Goal: Task Accomplishment & Management: Use online tool/utility

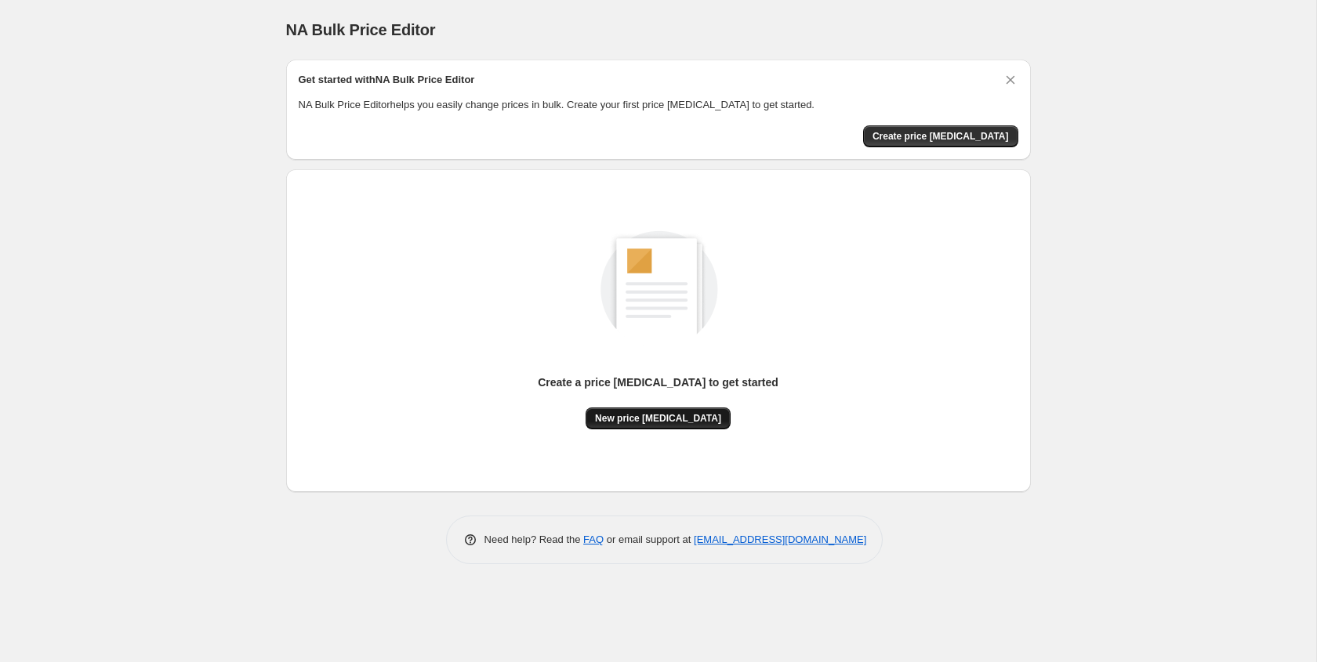
click at [666, 411] on button "New price [MEDICAL_DATA]" at bounding box center [658, 419] width 145 height 22
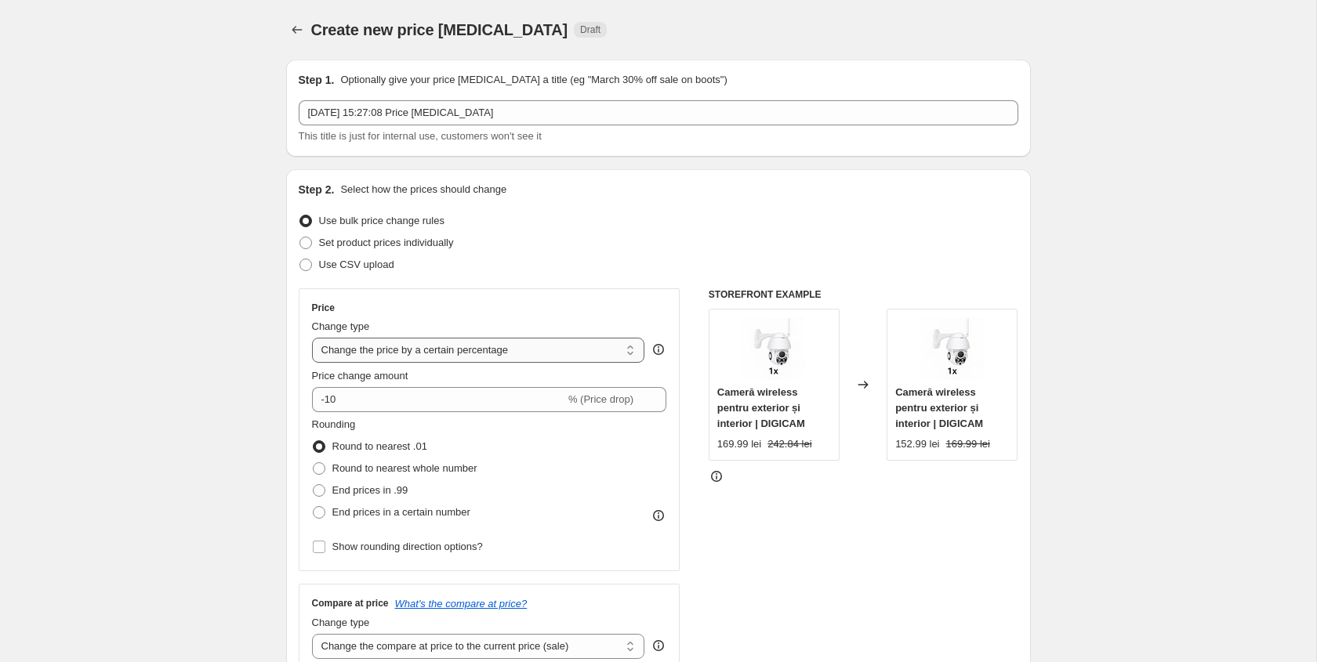
click at [444, 352] on select "Change the price to a certain amount Change the price by a certain amount Chang…" at bounding box center [478, 350] width 333 height 25
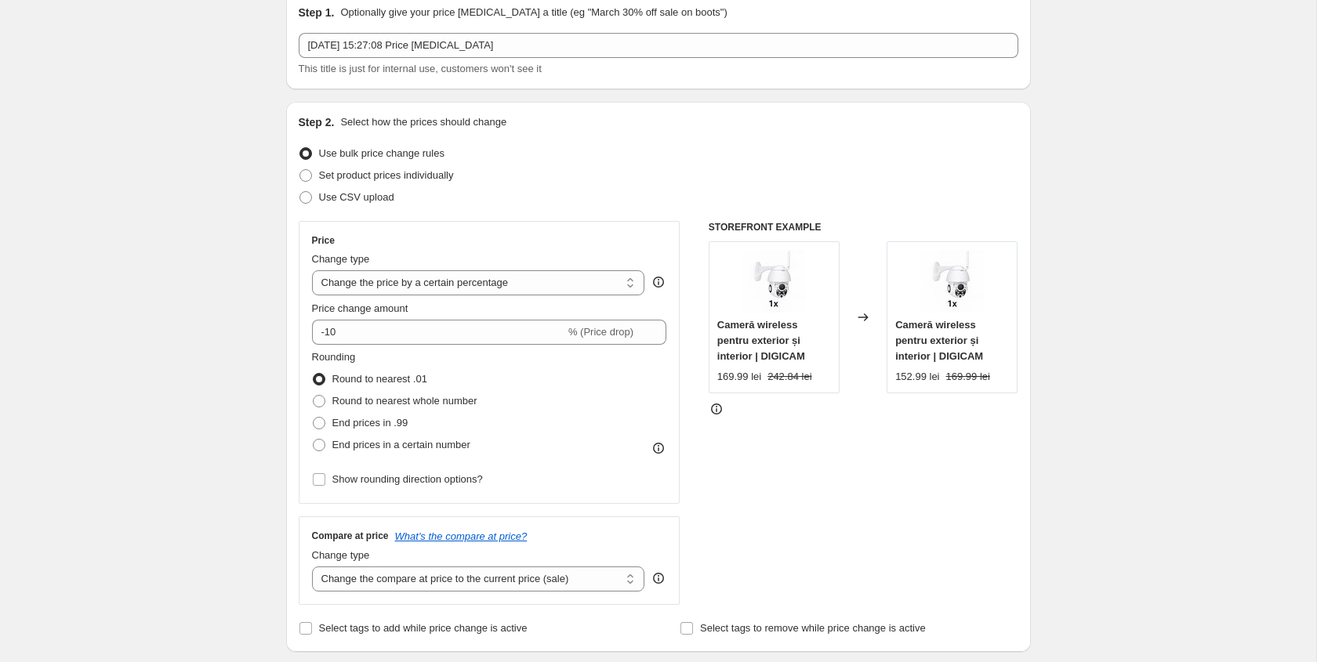
scroll to position [83, 0]
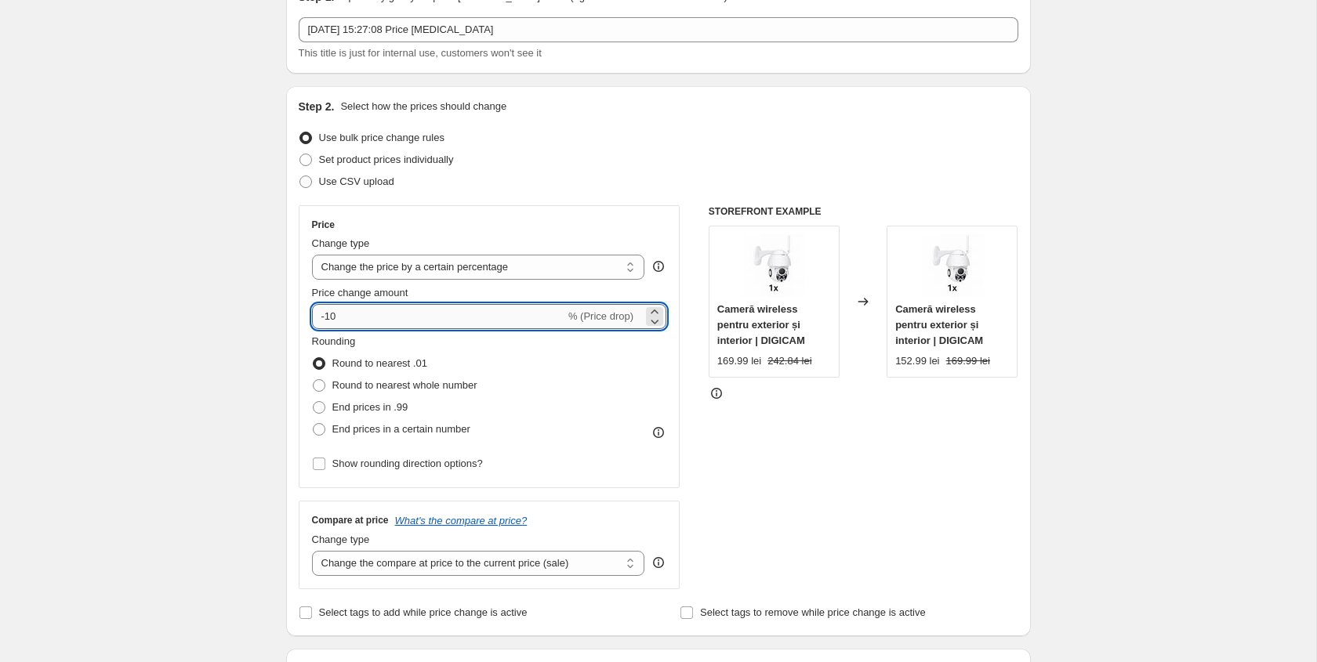
click at [392, 312] on input "-10" at bounding box center [438, 316] width 253 height 25
click at [406, 270] on select "Change the price to a certain amount Change the price by a certain amount Chang…" at bounding box center [478, 267] width 333 height 25
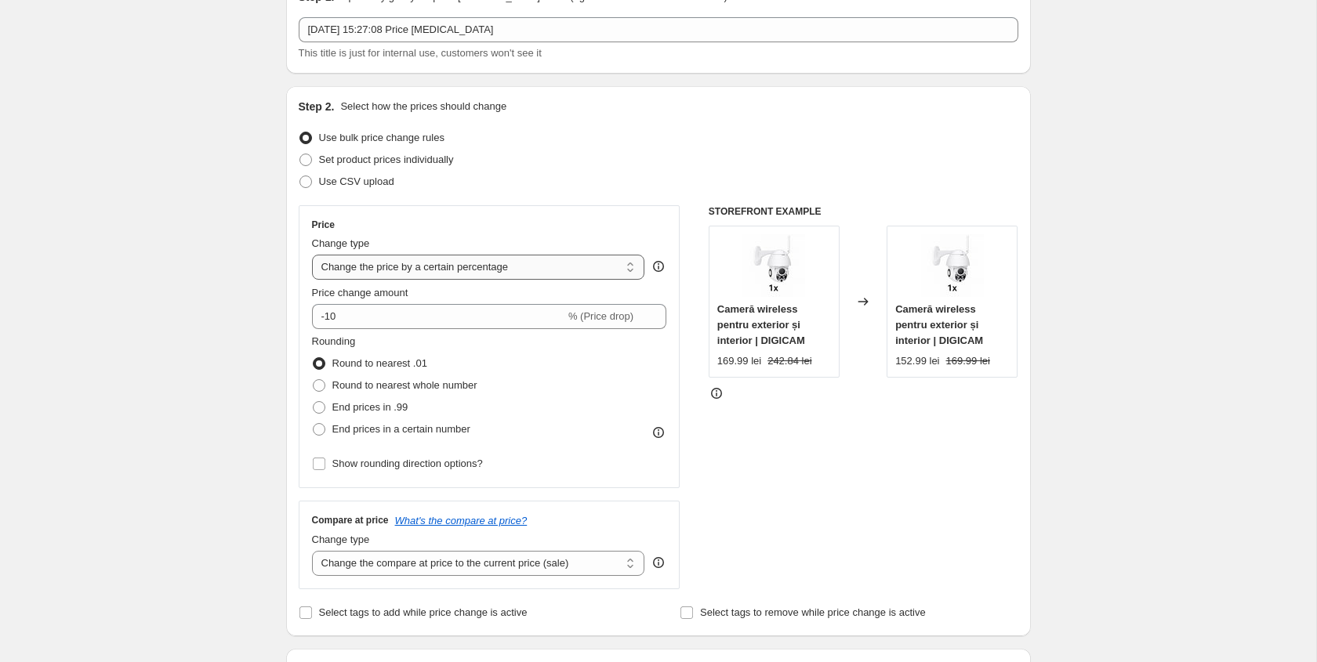
select select "margin"
type input "50"
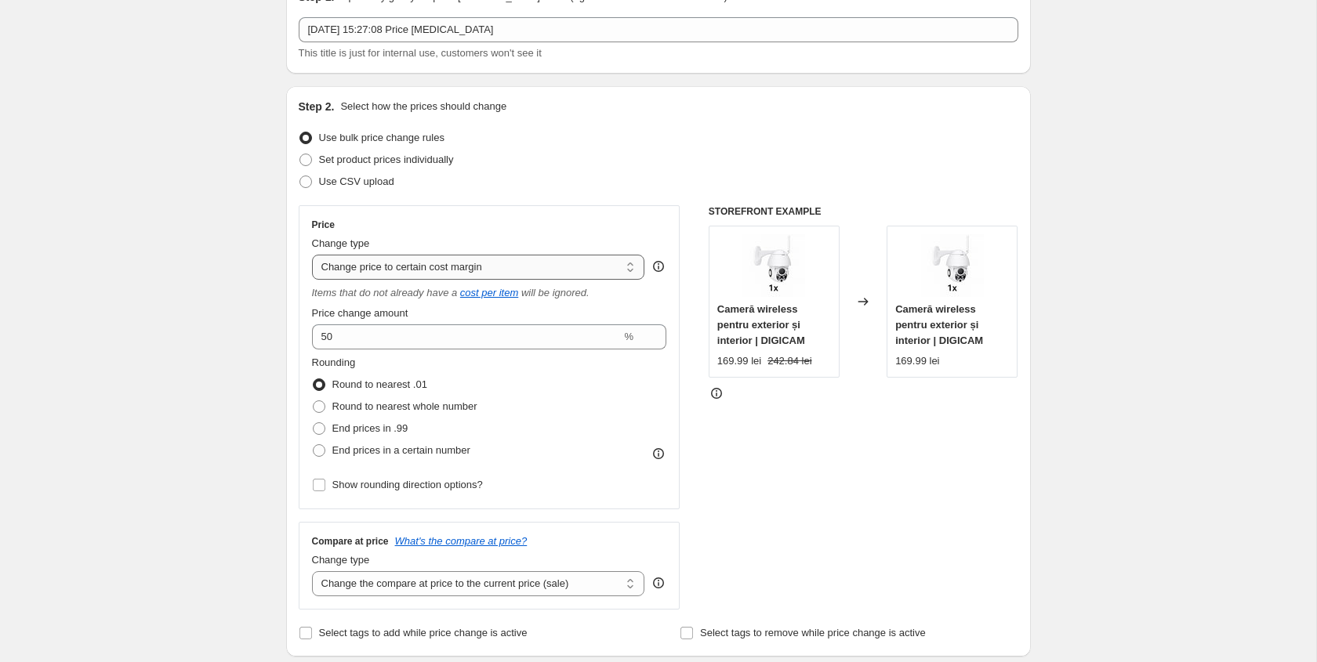
click at [423, 272] on select "Change the price to a certain amount Change the price by a certain amount Chang…" at bounding box center [478, 267] width 333 height 25
select select "to"
click at [312, 255] on select "Change the price to a certain amount Change the price by a certain amount Chang…" at bounding box center [478, 267] width 333 height 25
type input "80.00"
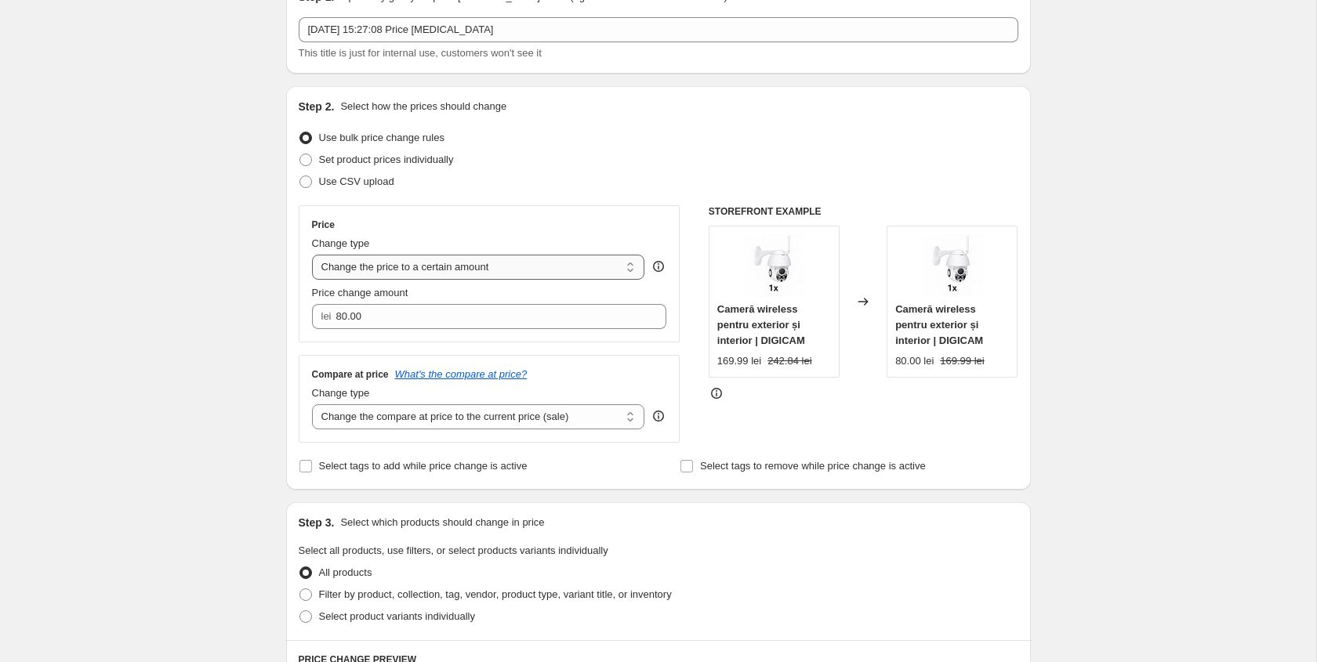
click at [430, 270] on select "Change the price to a certain amount Change the price by a certain amount Chang…" at bounding box center [478, 267] width 333 height 25
select select "by"
click at [312, 255] on select "Change the price to a certain amount Change the price by a certain amount Chang…" at bounding box center [478, 267] width 333 height 25
type input "-10.00"
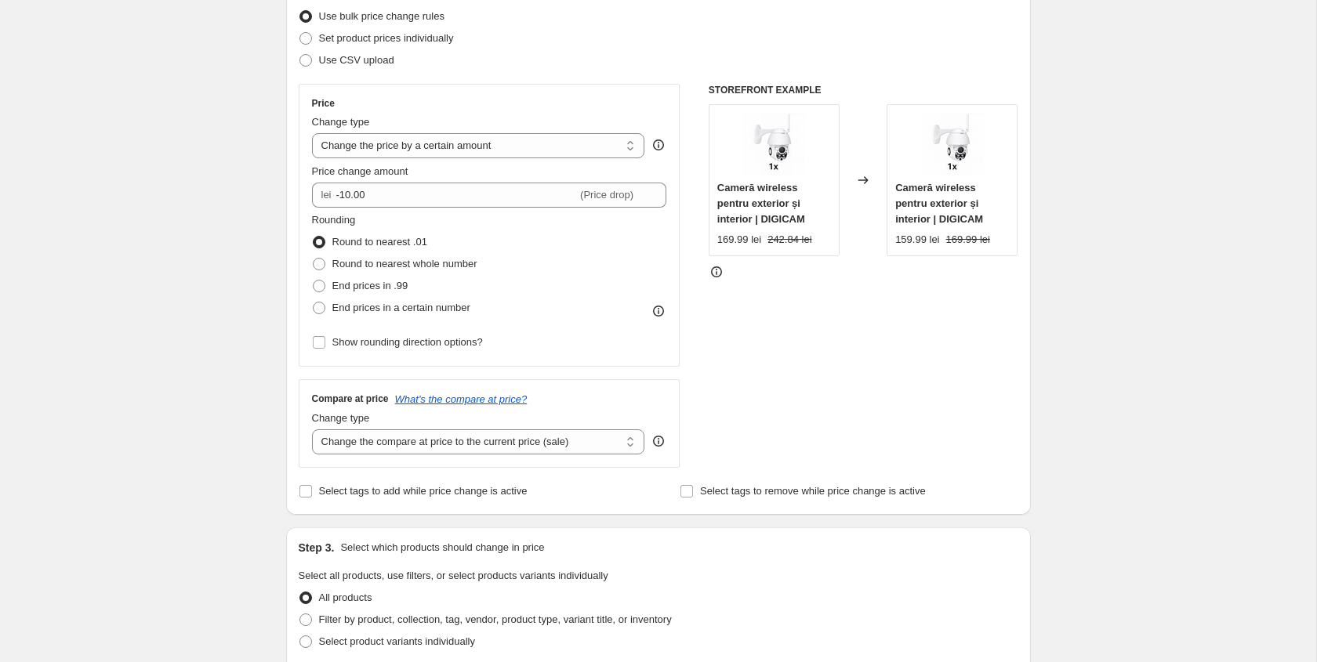
scroll to position [212, 0]
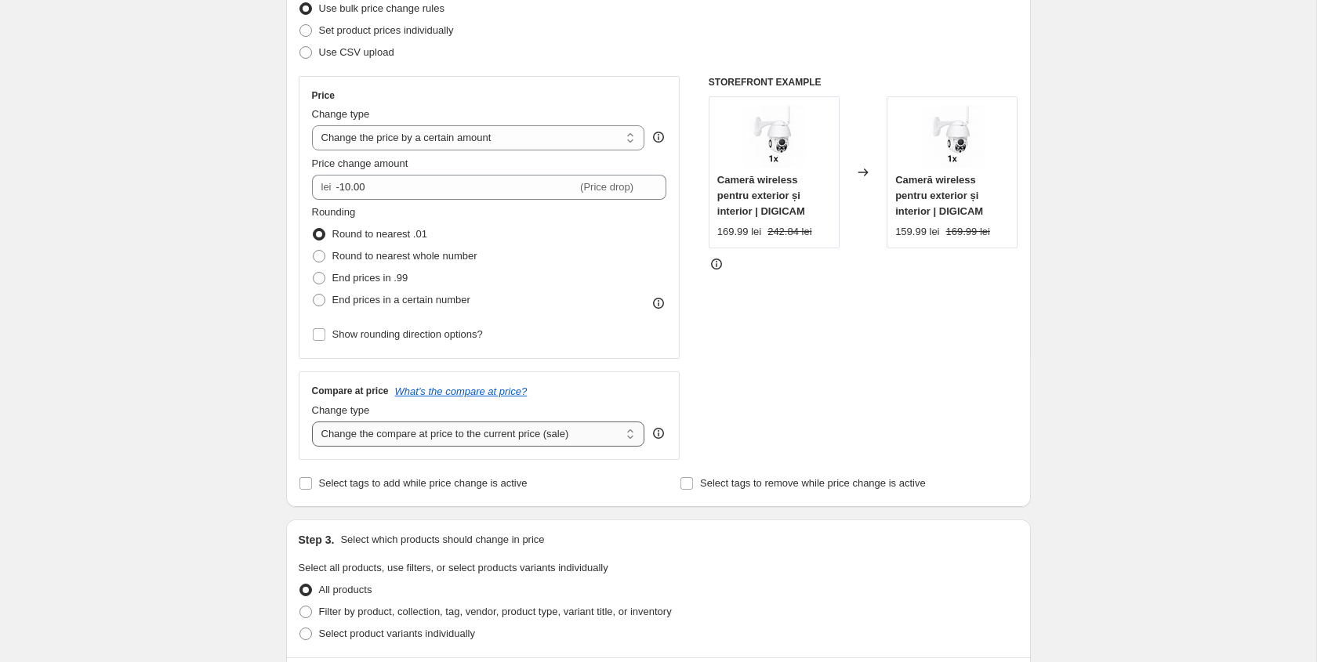
click at [432, 432] on select "Change the compare at price to the current price (sale) Change the compare at p…" at bounding box center [478, 434] width 333 height 25
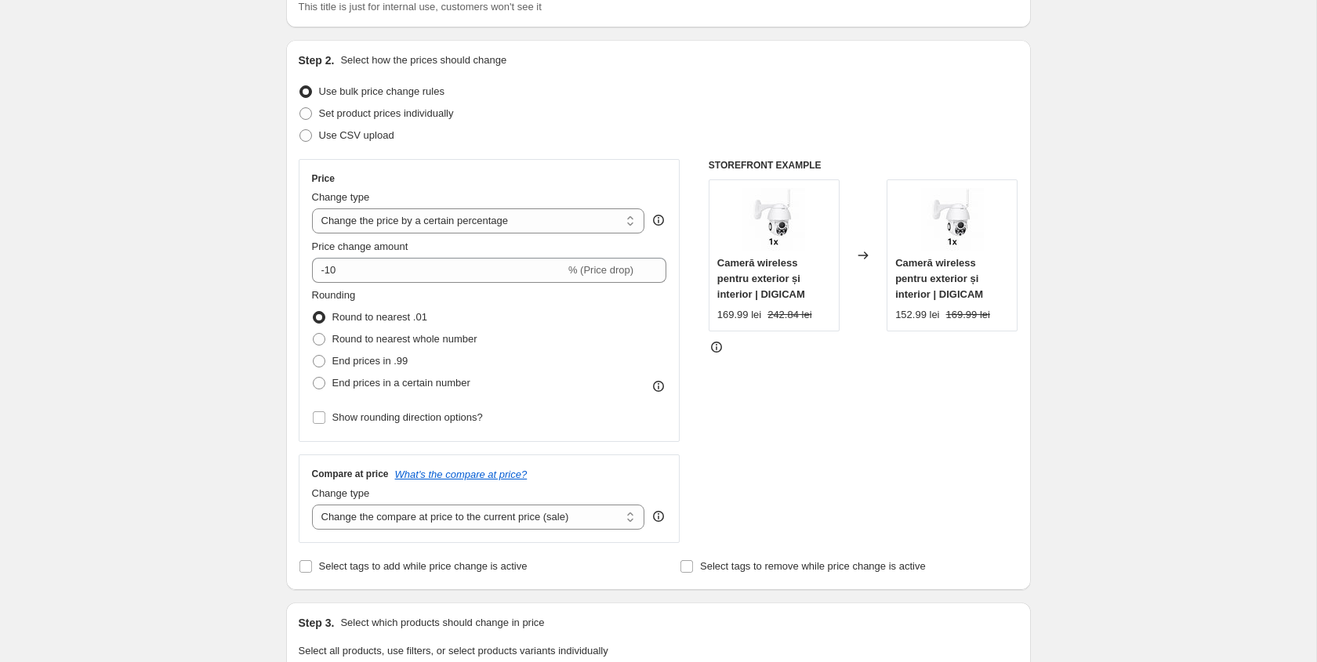
scroll to position [182, 0]
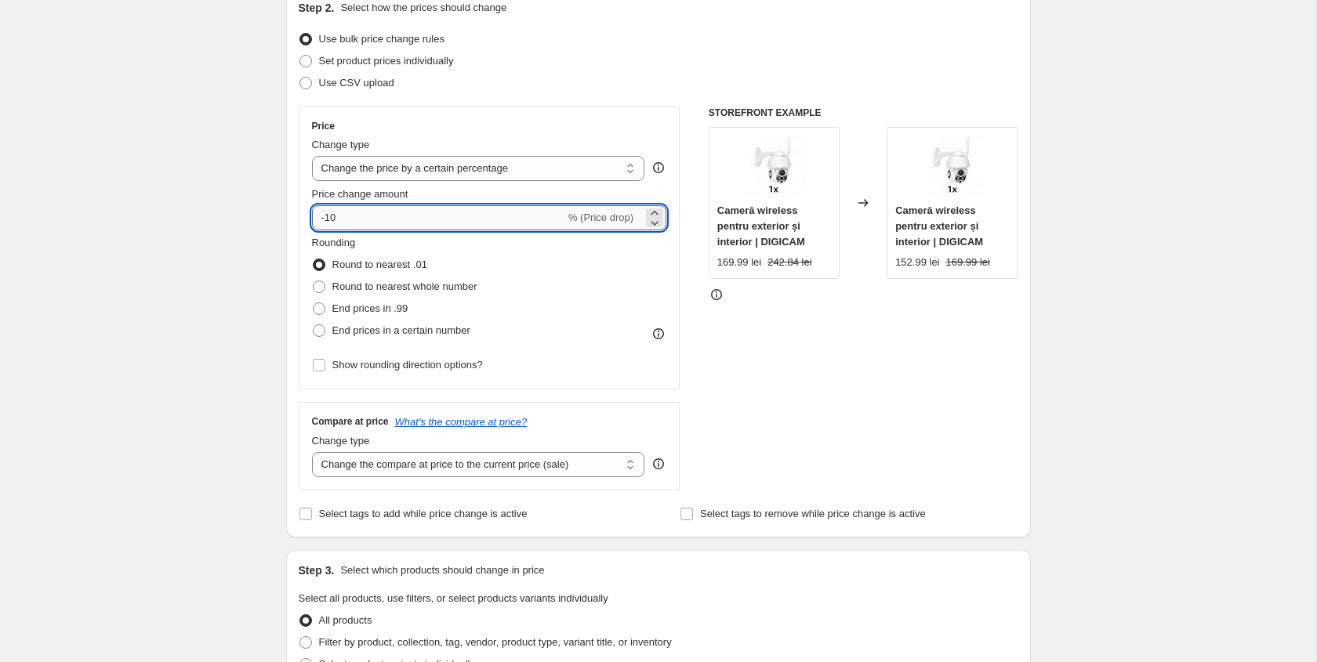
click at [470, 224] on input "-10" at bounding box center [438, 217] width 253 height 25
click at [496, 174] on select "Change the price to a certain amount Change the price by a certain amount Chang…" at bounding box center [478, 168] width 333 height 25
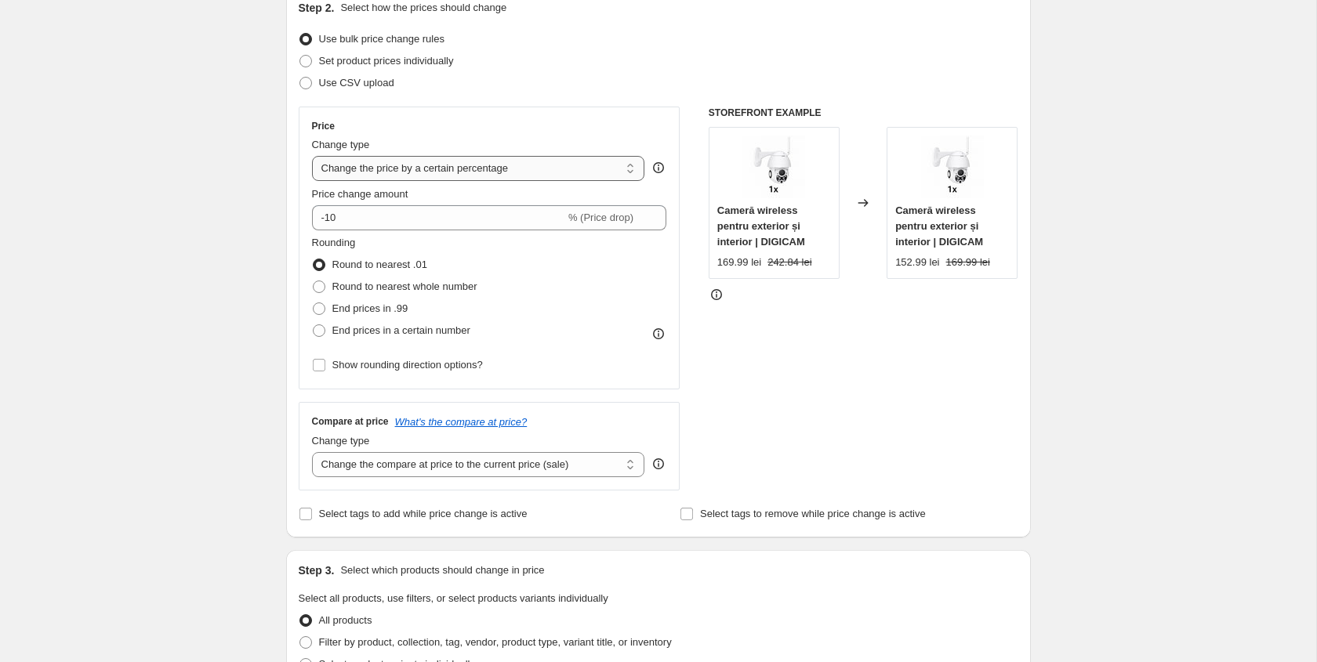
select select "to"
click at [312, 156] on select "Change the price to a certain amount Change the price by a certain amount Chang…" at bounding box center [478, 168] width 333 height 25
type input "80.00"
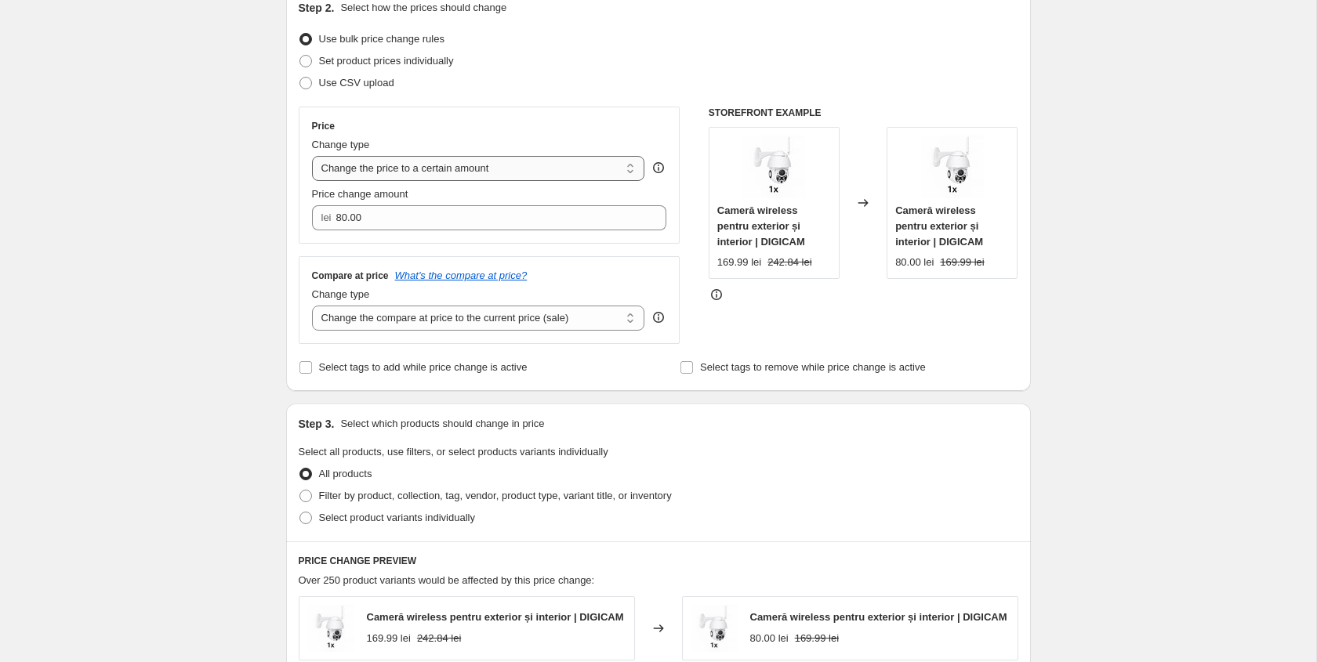
click at [490, 176] on select "Change the price to a certain amount Change the price by a certain amount Chang…" at bounding box center [478, 168] width 333 height 25
select select "by"
click at [312, 156] on select "Change the price to a certain amount Change the price by a certain amount Chang…" at bounding box center [478, 168] width 333 height 25
type input "-10.00"
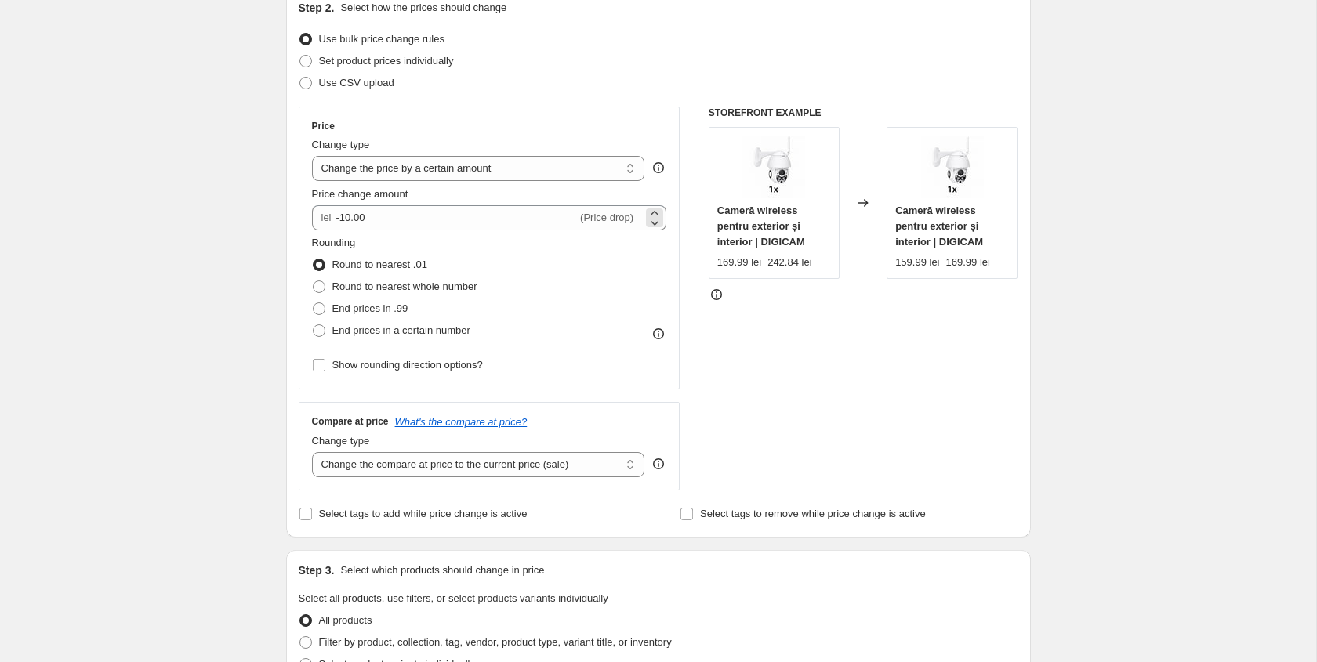
click at [594, 220] on span "(Price drop)" at bounding box center [606, 218] width 53 height 12
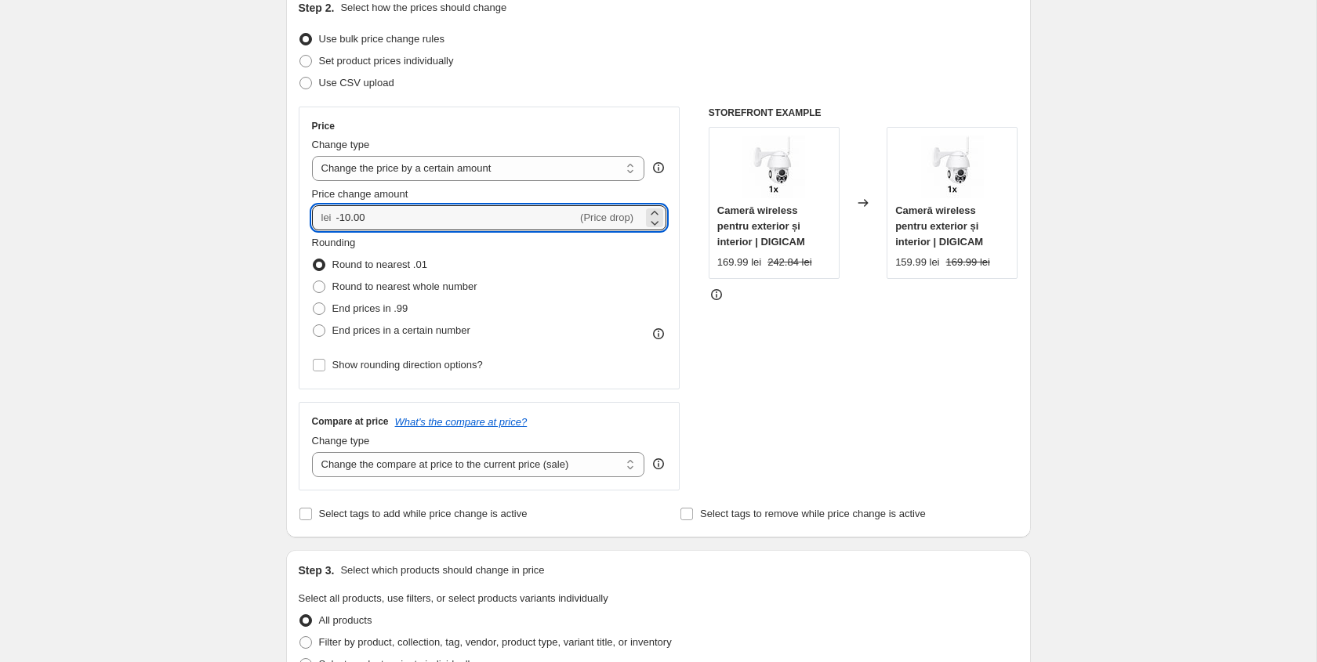
drag, startPoint x: 412, startPoint y: 215, endPoint x: 302, endPoint y: 215, distance: 110.5
click at [302, 215] on div "Price Change type Change the price to a certain amount Change the price by a ce…" at bounding box center [490, 248] width 382 height 283
type input "30.00"
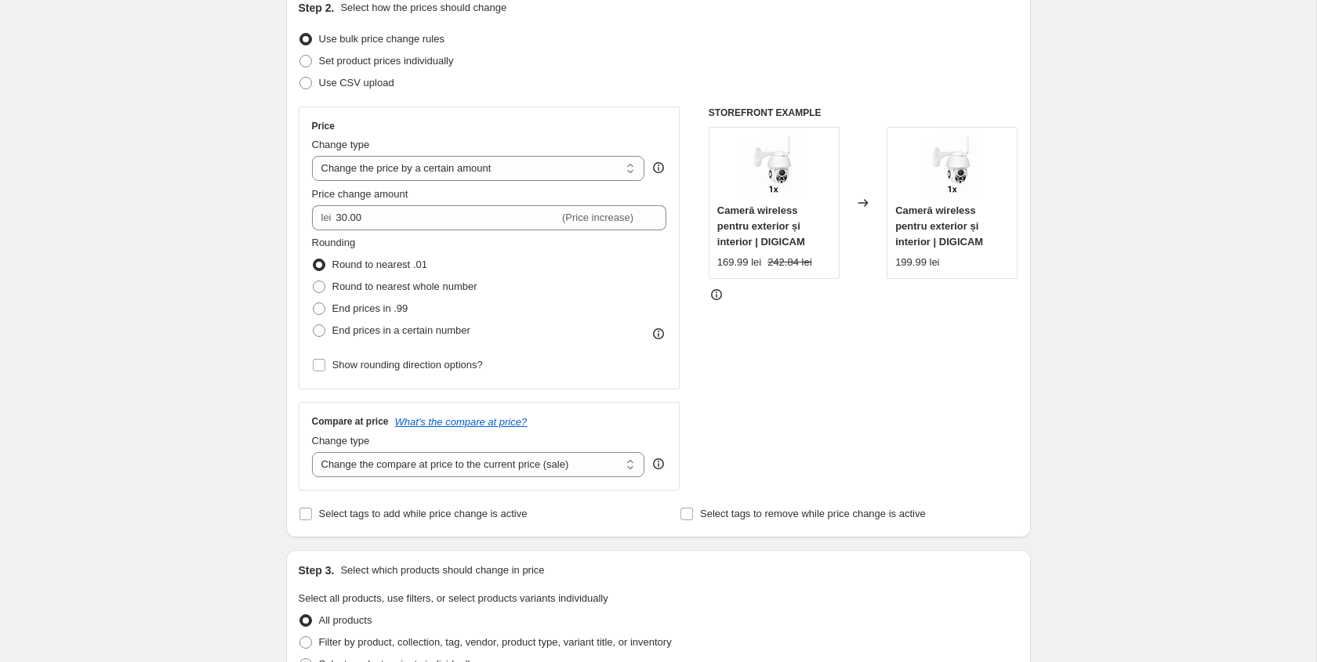
click at [278, 309] on div "Step 1. Optionally give your price change job a title (eg "March 30% off sale o…" at bounding box center [652, 598] width 757 height 1466
click at [387, 305] on span "End prices in .99" at bounding box center [370, 309] width 76 height 12
click at [314, 303] on input "End prices in .99" at bounding box center [313, 303] width 1 height 1
radio input "true"
click at [430, 461] on select "Change the compare at price to the current price (sale) Change the compare at p…" at bounding box center [478, 464] width 333 height 25
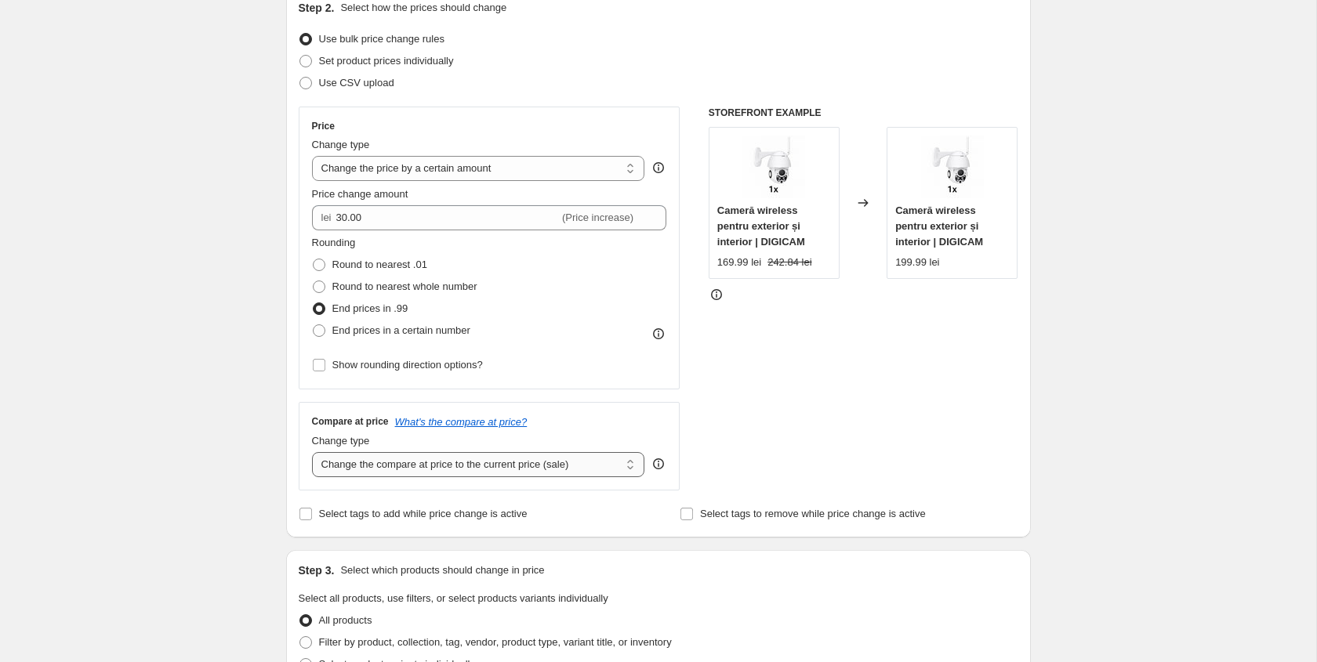
click at [312, 452] on select "Change the compare at price to the current price (sale) Change the compare at p…" at bounding box center [478, 464] width 333 height 25
click at [437, 473] on select "Change the compare at price to the current price (sale) Change the compare at p…" at bounding box center [478, 464] width 333 height 25
select select "pp"
click at [312, 452] on select "Change the compare at price to the current price (sale) Change the compare at p…" at bounding box center [478, 464] width 333 height 25
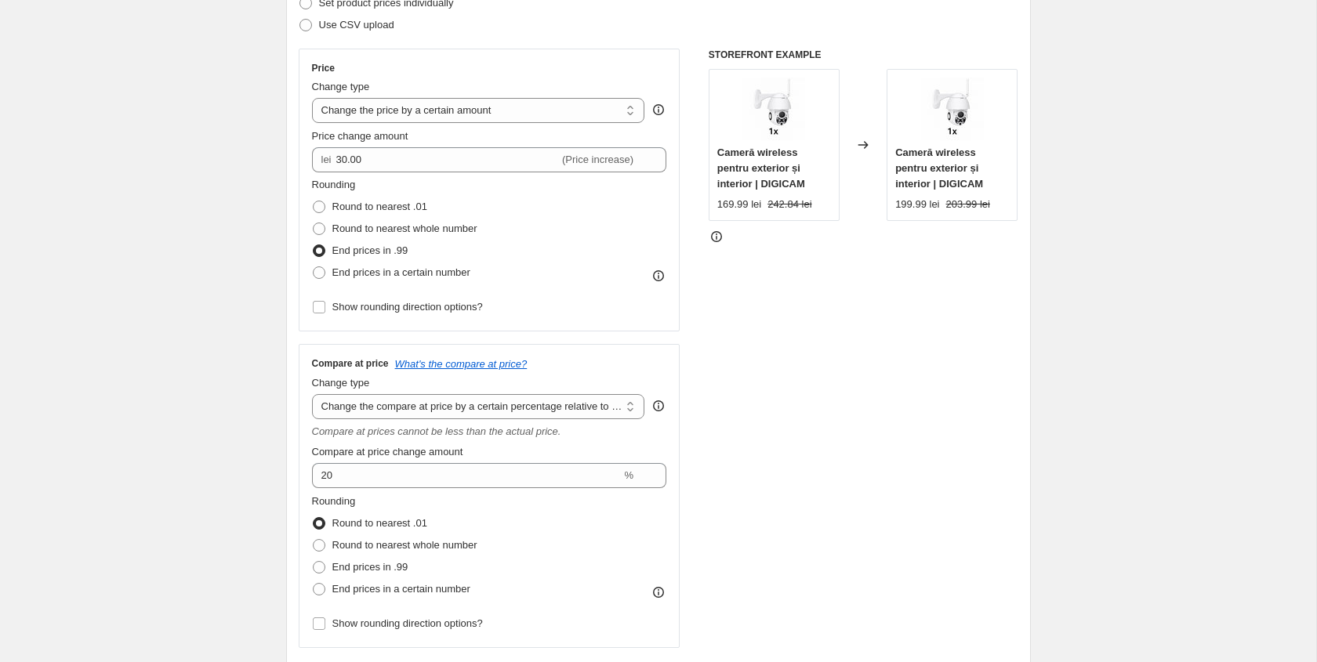
scroll to position [251, 0]
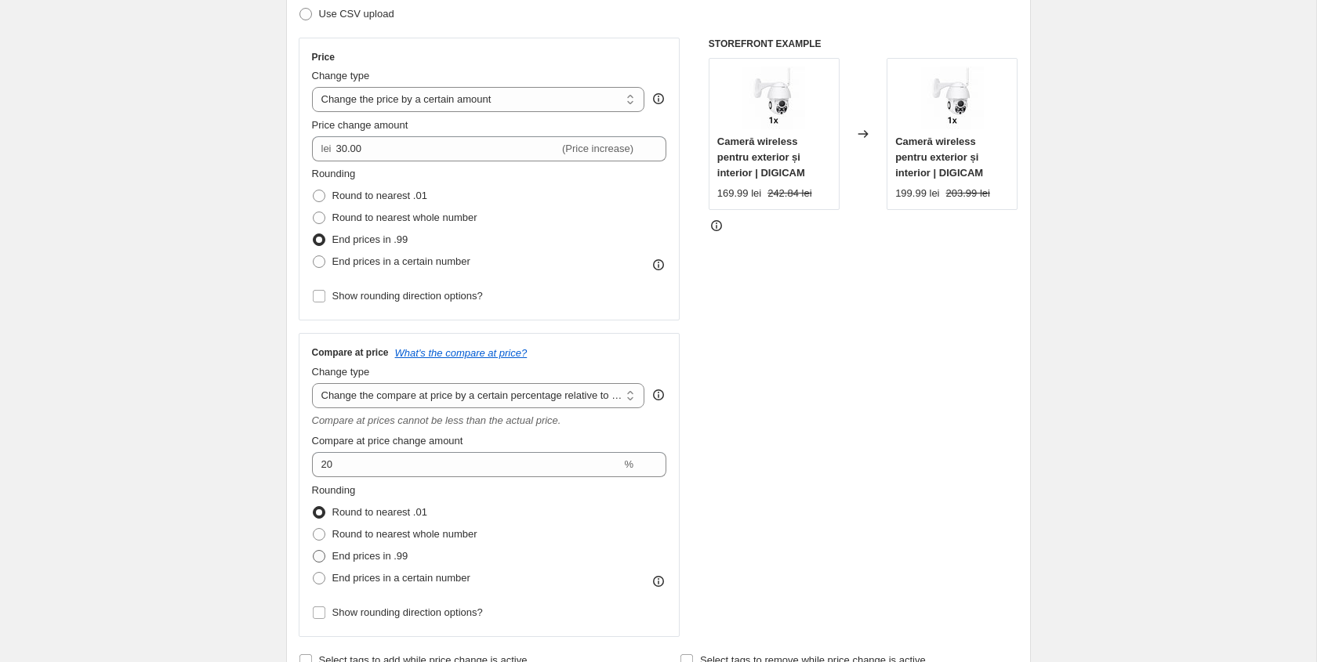
click at [398, 554] on span "End prices in .99" at bounding box center [370, 556] width 76 height 12
click at [314, 551] on input "End prices in .99" at bounding box center [313, 550] width 1 height 1
radio input "true"
click at [389, 531] on span "Round to nearest whole number" at bounding box center [404, 534] width 145 height 12
click at [314, 529] on input "Round to nearest whole number" at bounding box center [313, 528] width 1 height 1
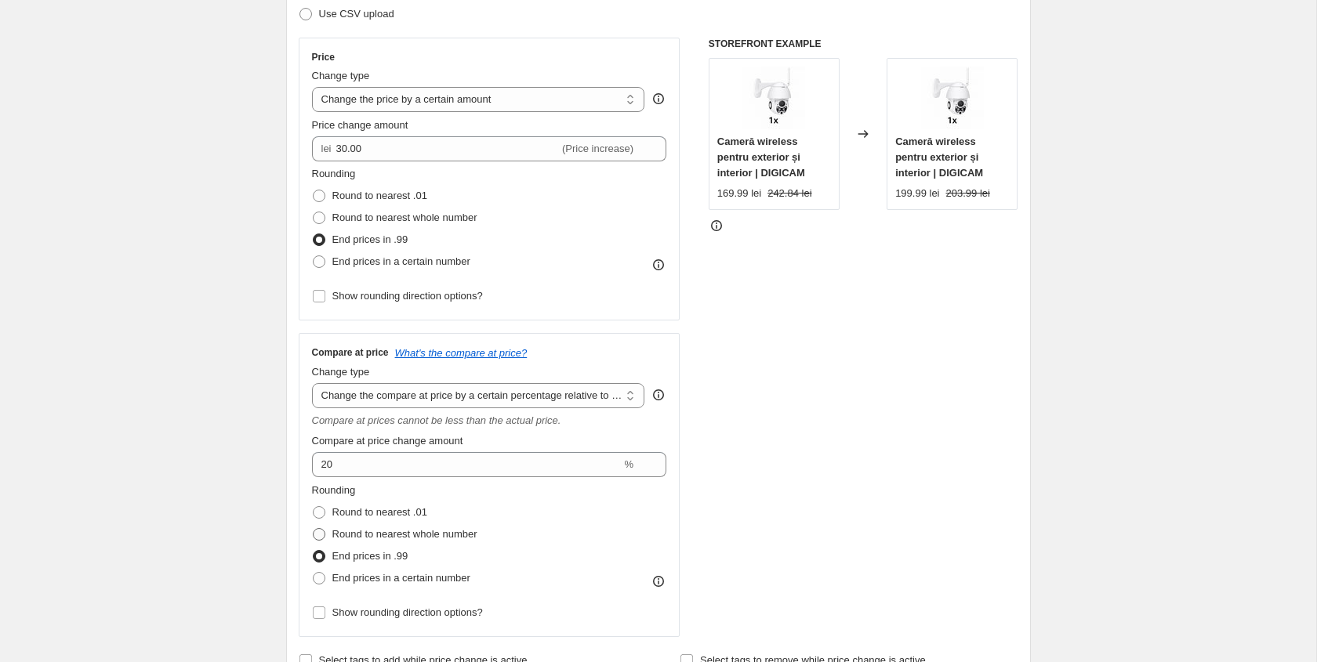
radio input "true"
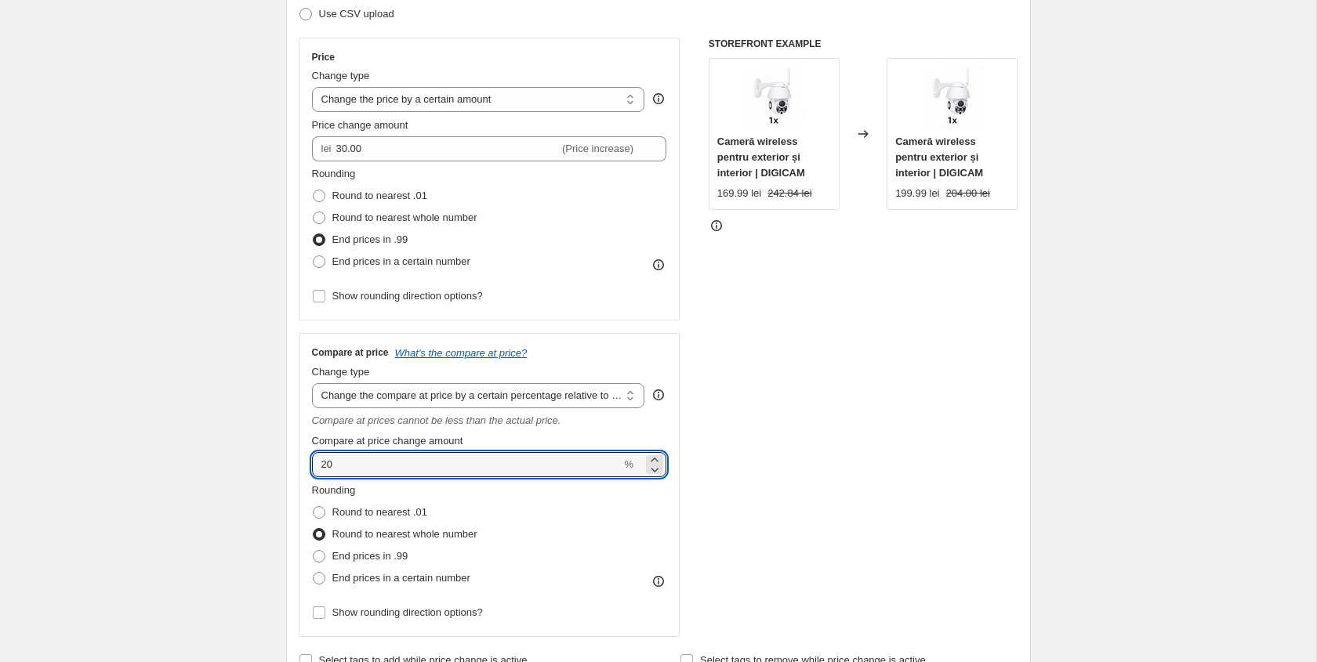
drag, startPoint x: 377, startPoint y: 469, endPoint x: 309, endPoint y: 469, distance: 68.2
click at [309, 469] on div "Compare at price What's the compare at price? Change type Change the compare at…" at bounding box center [490, 485] width 382 height 304
type input "42"
type input "42.85"
click at [267, 502] on div "Create new price change job. This page is ready Create new price change job Dra…" at bounding box center [658, 661] width 782 height 1824
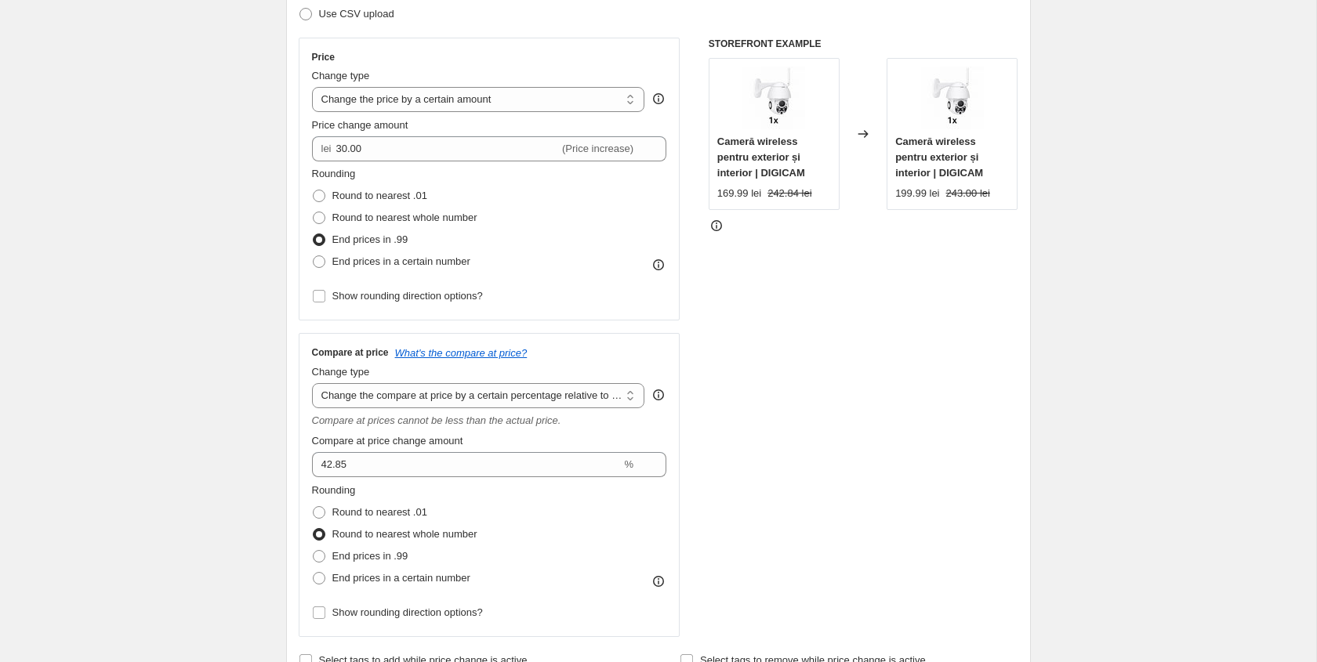
click at [908, 289] on div "STOREFRONT EXAMPLE Cameră wireless pentru exterior și interior | DIGICAM 169.99…" at bounding box center [864, 338] width 310 height 600
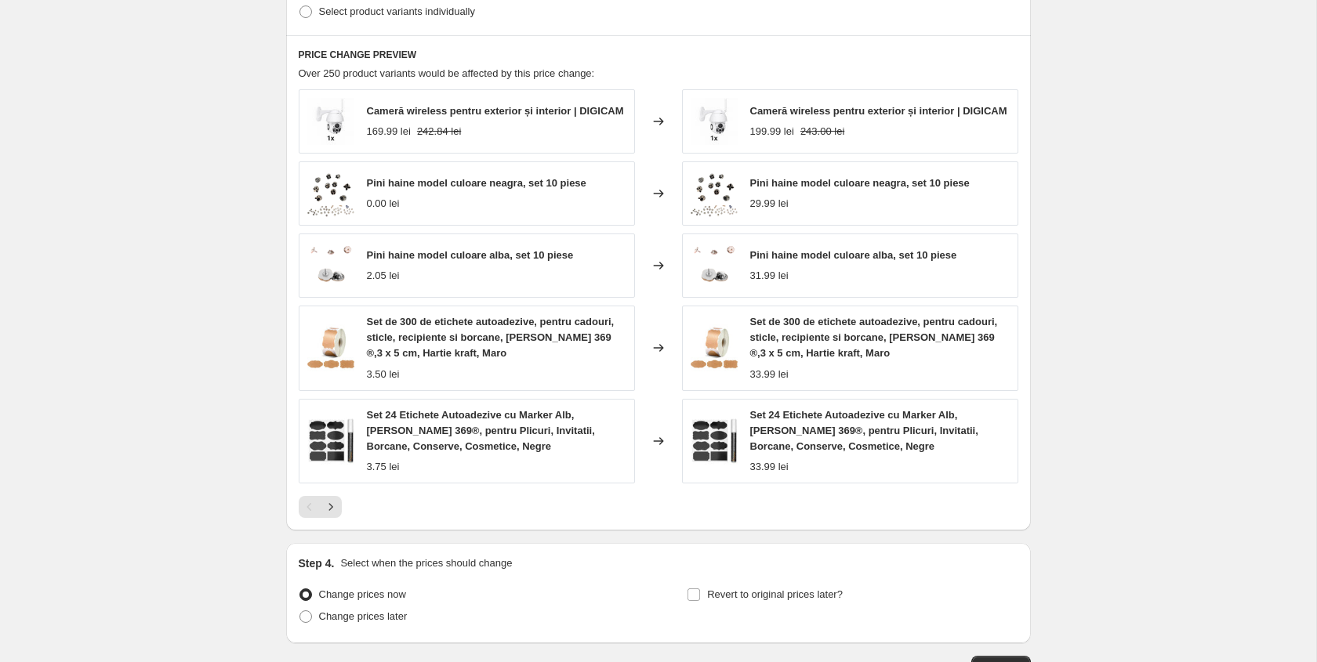
scroll to position [1048, 0]
click at [333, 506] on button "Next" at bounding box center [331, 510] width 22 height 22
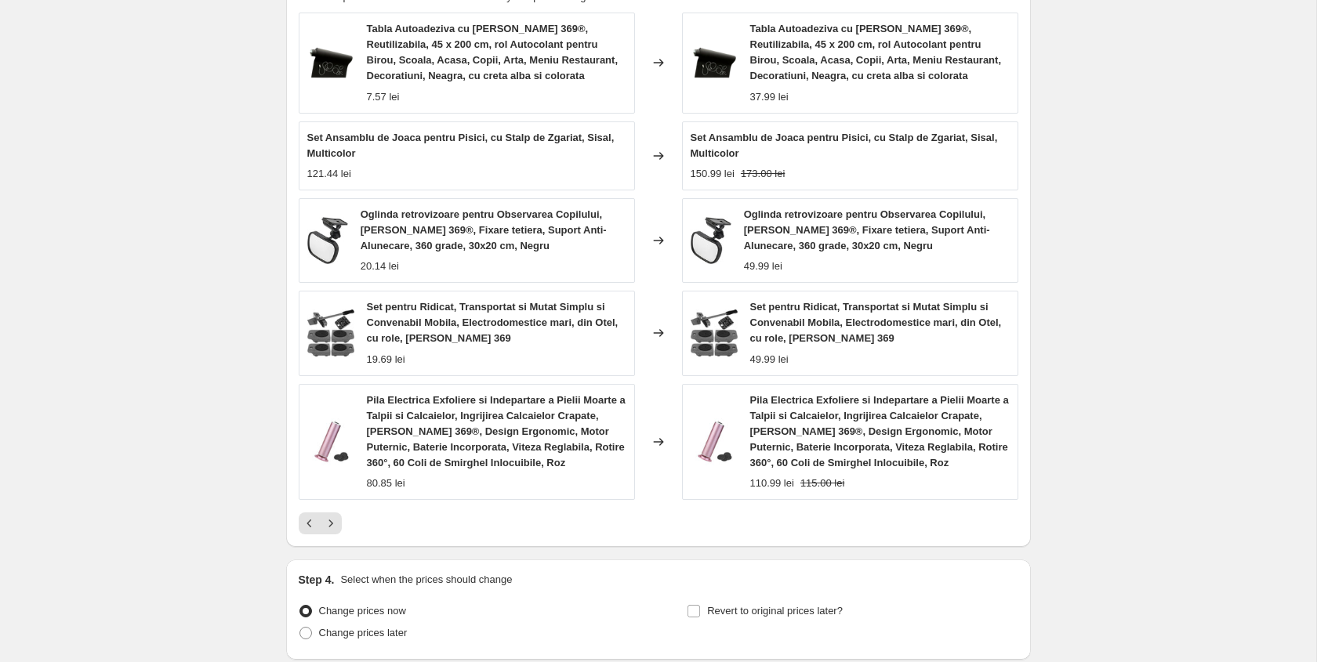
scroll to position [1255, 0]
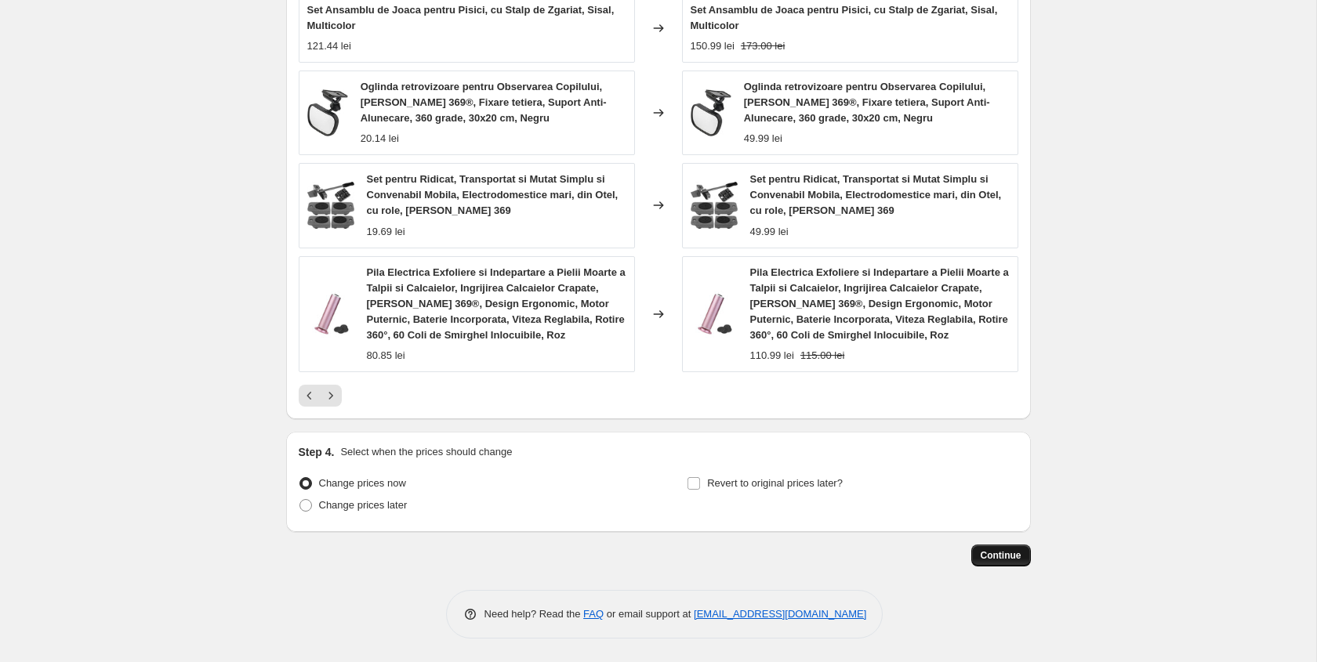
click at [1011, 560] on span "Continue" at bounding box center [1001, 555] width 41 height 13
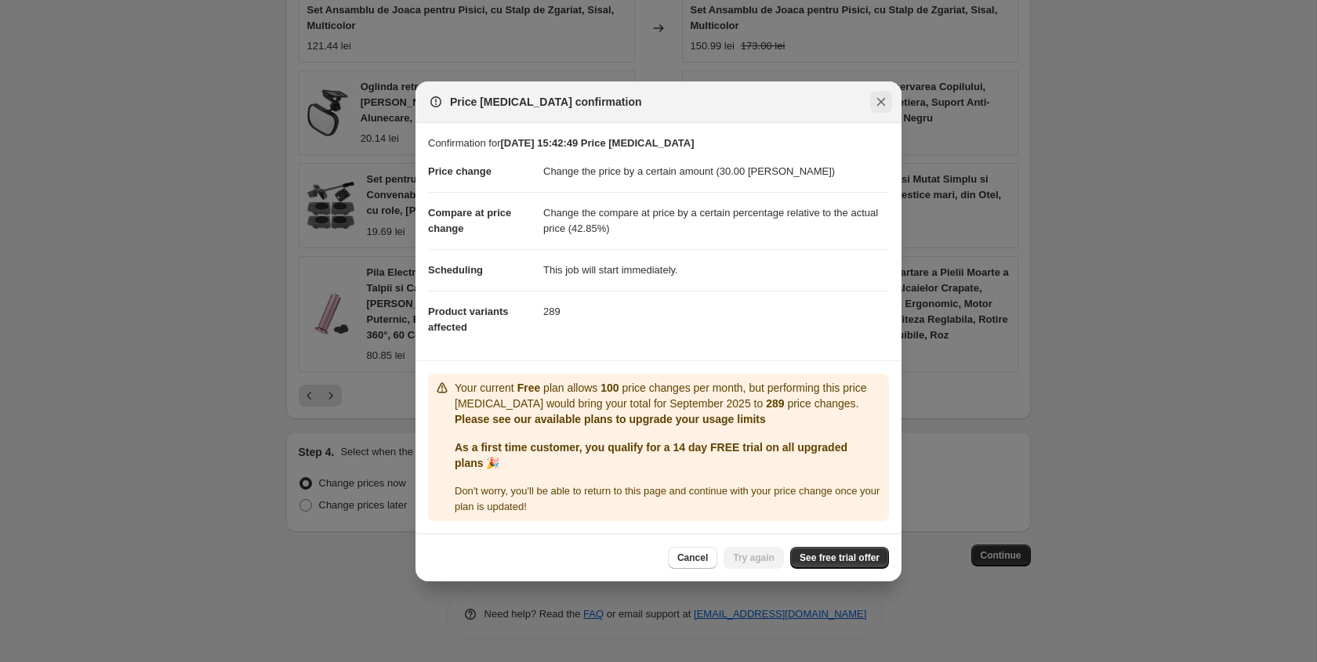
click at [889, 106] on button "Close" at bounding box center [881, 102] width 22 height 22
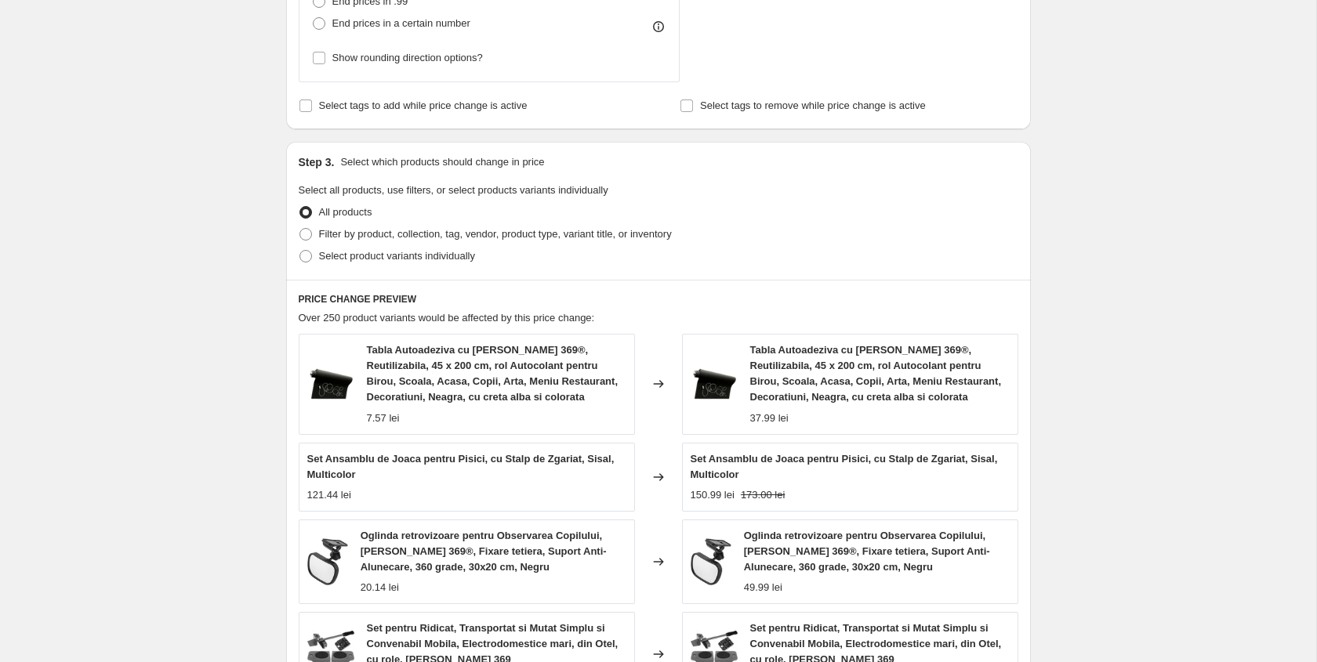
scroll to position [805, 0]
click at [558, 239] on span "Filter by product, collection, tag, vendor, product type, variant title, or inv…" at bounding box center [495, 235] width 353 height 12
click at [300, 230] on input "Filter by product, collection, tag, vendor, product type, variant title, or inv…" at bounding box center [299, 229] width 1 height 1
radio input "true"
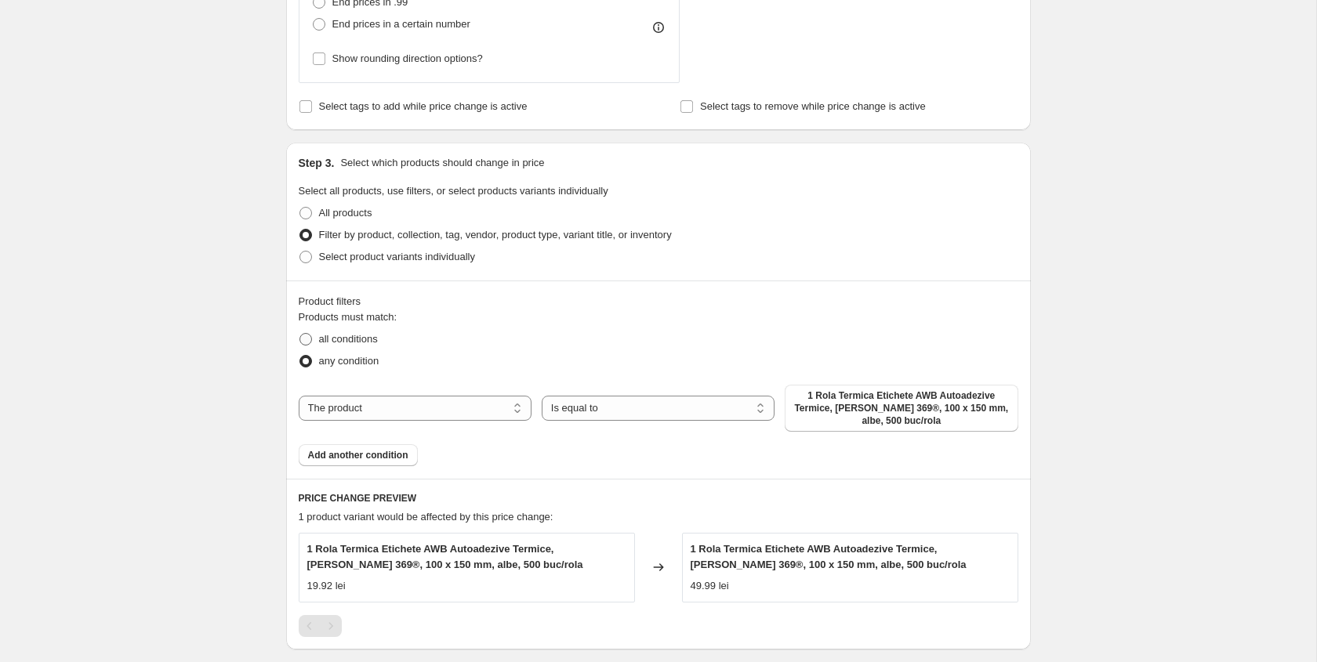
click at [376, 342] on span "all conditions" at bounding box center [348, 339] width 59 height 12
click at [300, 334] on input "all conditions" at bounding box center [299, 333] width 1 height 1
radio input "true"
click at [368, 219] on span "All products" at bounding box center [345, 213] width 53 height 12
click at [300, 208] on input "All products" at bounding box center [299, 207] width 1 height 1
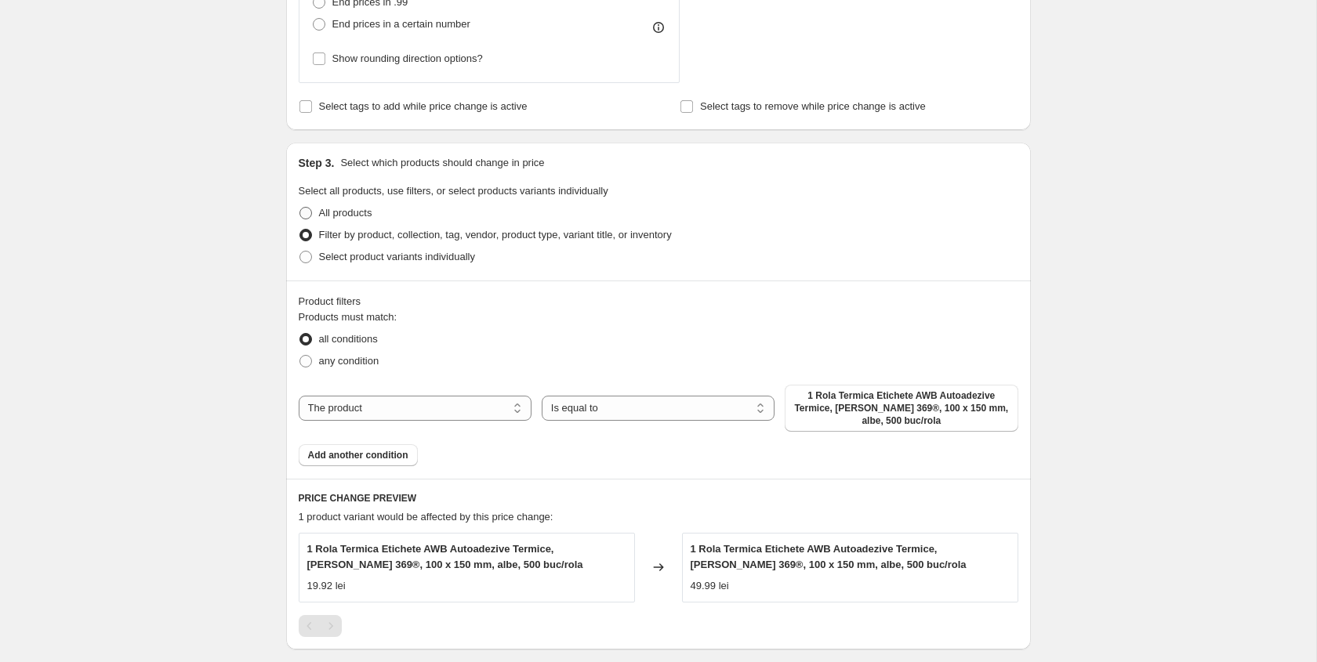
radio input "true"
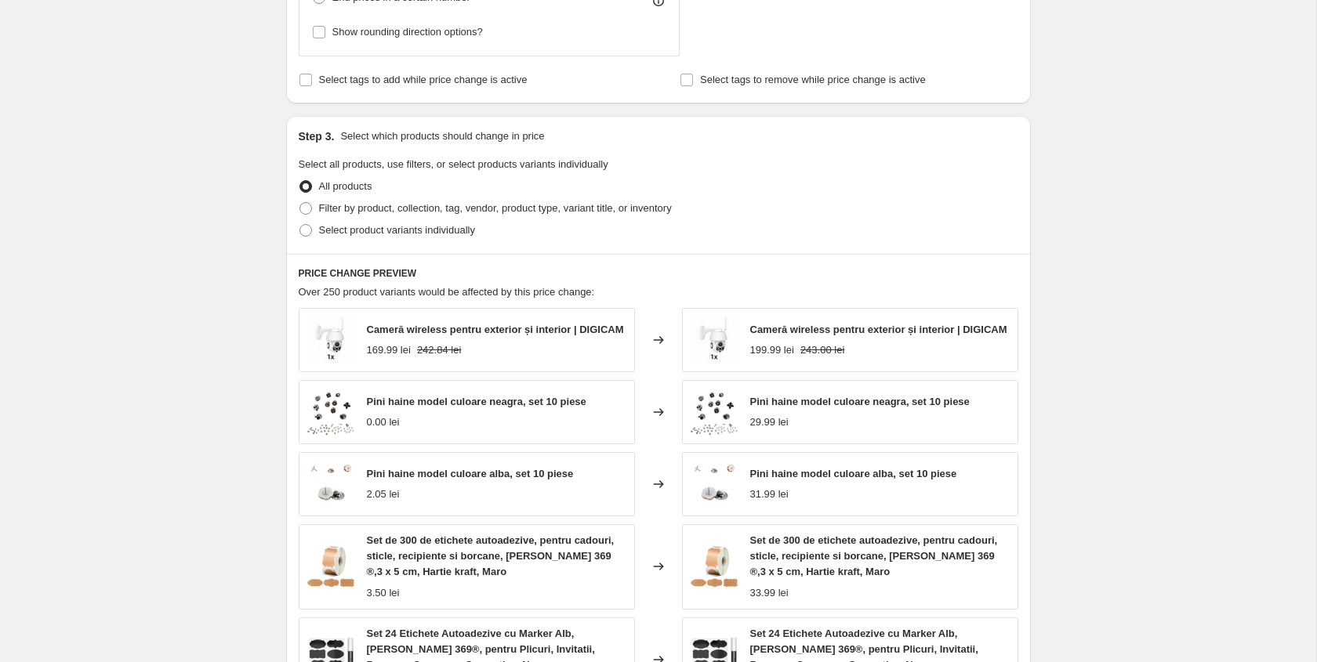
scroll to position [832, 0]
drag, startPoint x: 593, startPoint y: 211, endPoint x: 742, endPoint y: 188, distance: 151.4
click at [742, 188] on ul "All products Filter by product, collection, tag, vendor, product type, variant …" at bounding box center [659, 208] width 720 height 66
click at [746, 154] on div "Step 3. Select which products should change in price Select all products, use f…" at bounding box center [658, 184] width 745 height 138
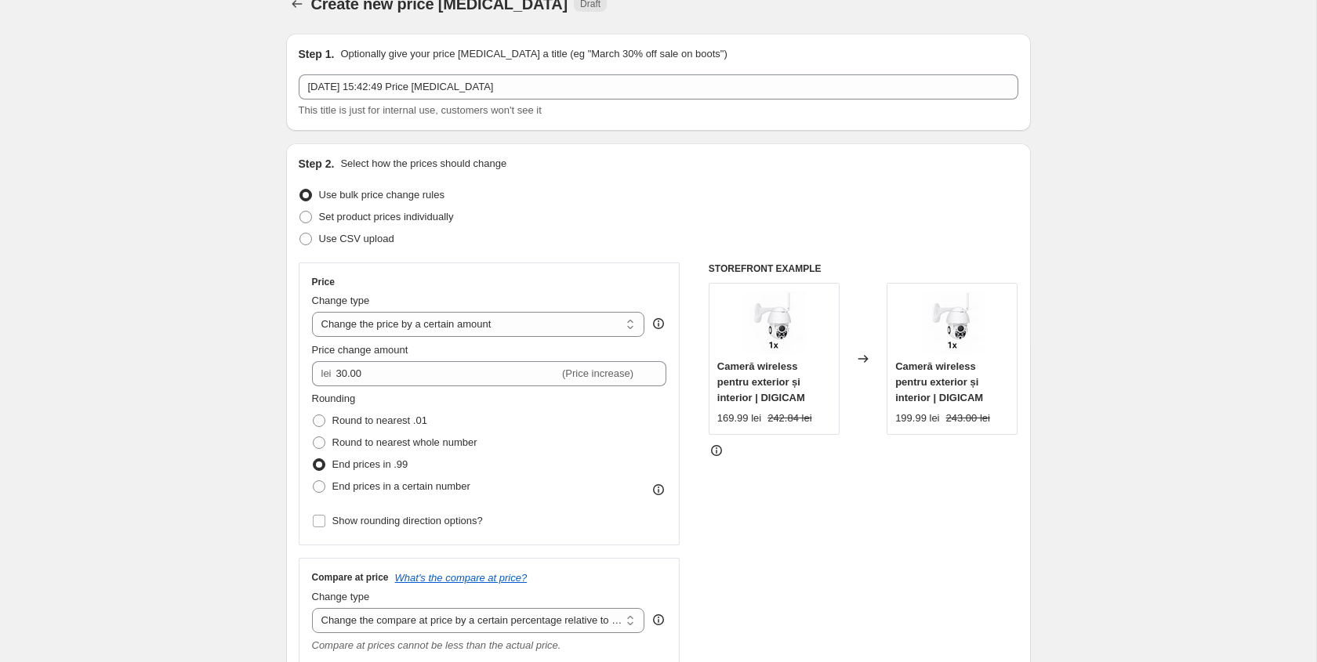
scroll to position [0, 0]
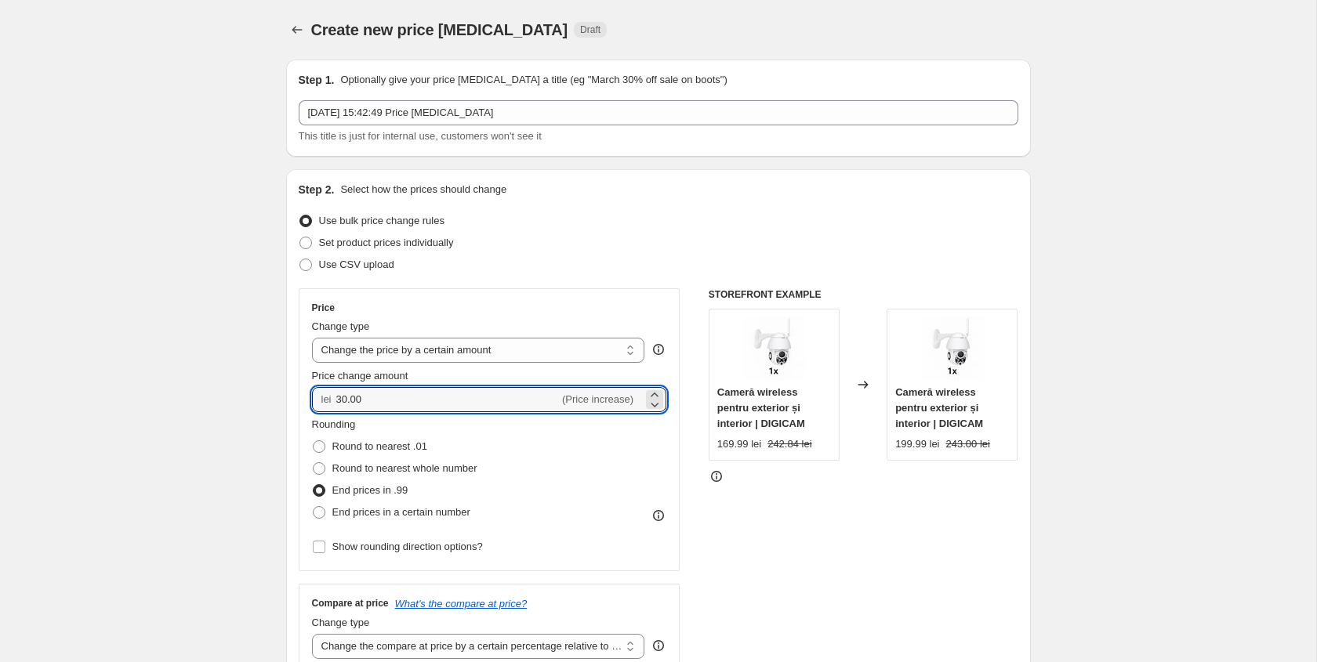
drag, startPoint x: 390, startPoint y: 400, endPoint x: 296, endPoint y: 400, distance: 94.8
click at [296, 400] on div "Step 2. Select how the prices should change Use bulk price change rules Set pro…" at bounding box center [658, 552] width 745 height 766
type input "35.00"
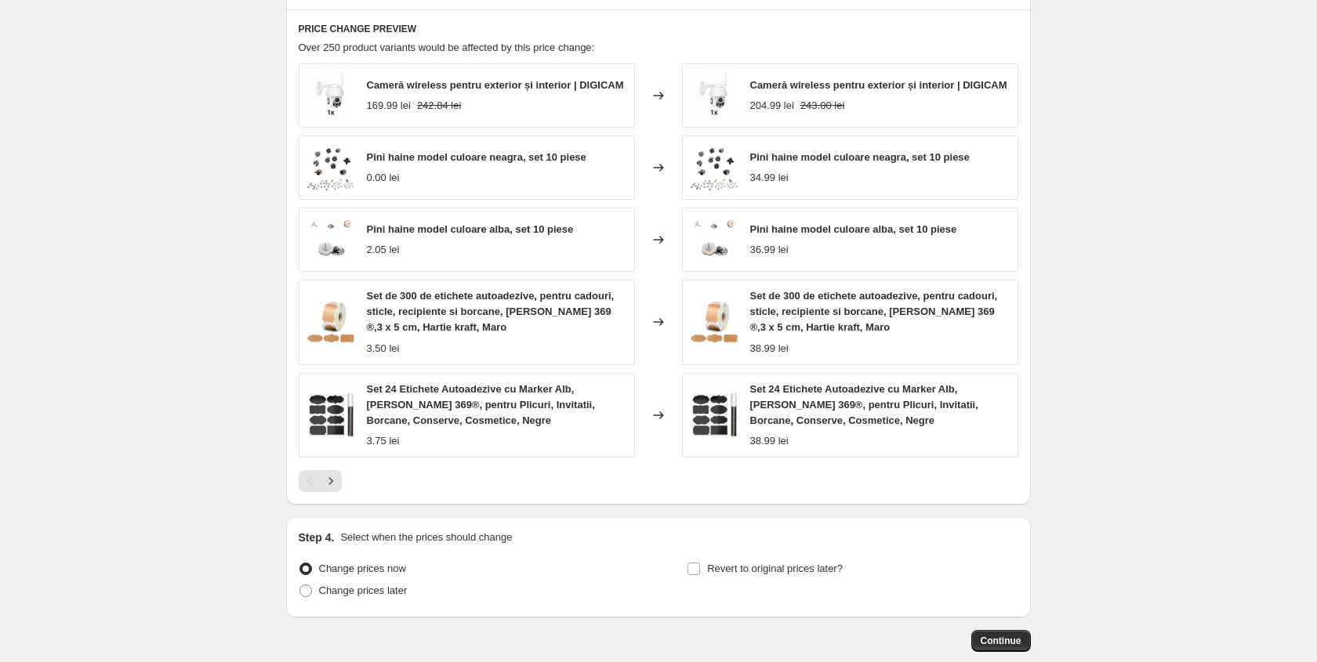
scroll to position [1078, 0]
click at [997, 644] on span "Continue" at bounding box center [1001, 639] width 41 height 13
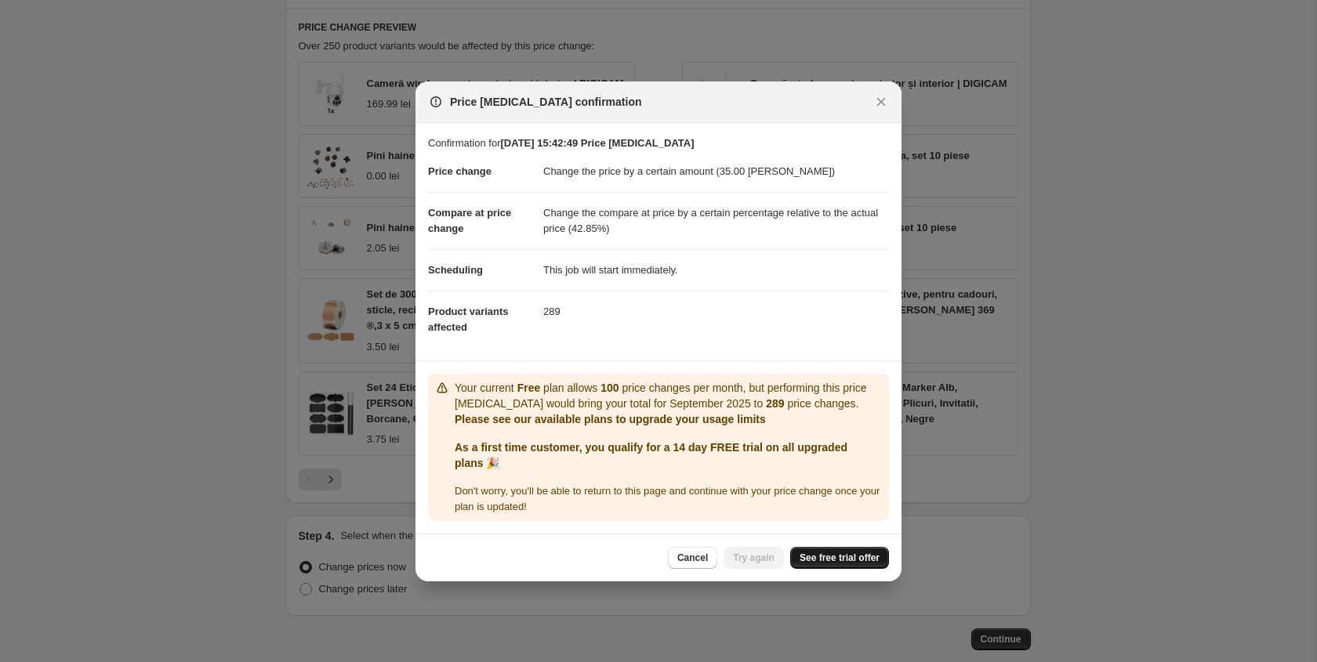
click at [827, 557] on span "See free trial offer" at bounding box center [840, 558] width 80 height 13
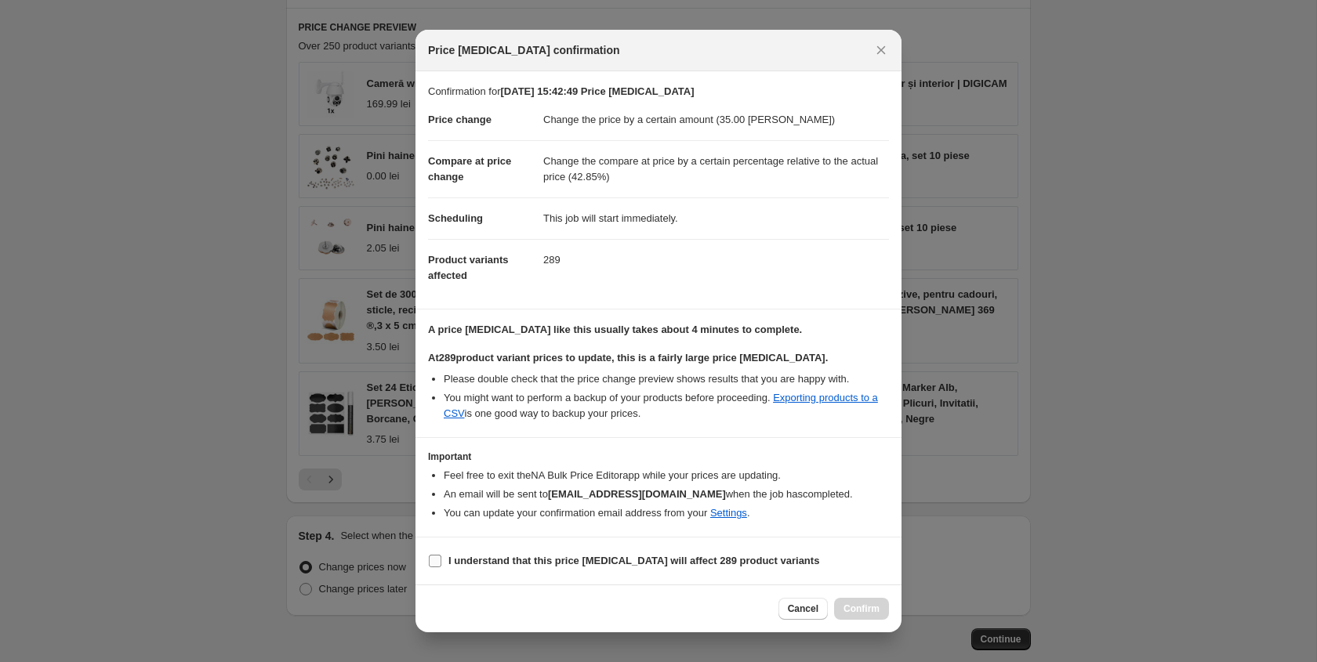
click at [611, 556] on b "I understand that this price change job will affect 289 product variants" at bounding box center [633, 561] width 371 height 12
click at [441, 556] on input "I understand that this price change job will affect 289 product variants" at bounding box center [435, 561] width 13 height 13
checkbox input "true"
click at [872, 612] on span "Confirm" at bounding box center [861, 609] width 36 height 13
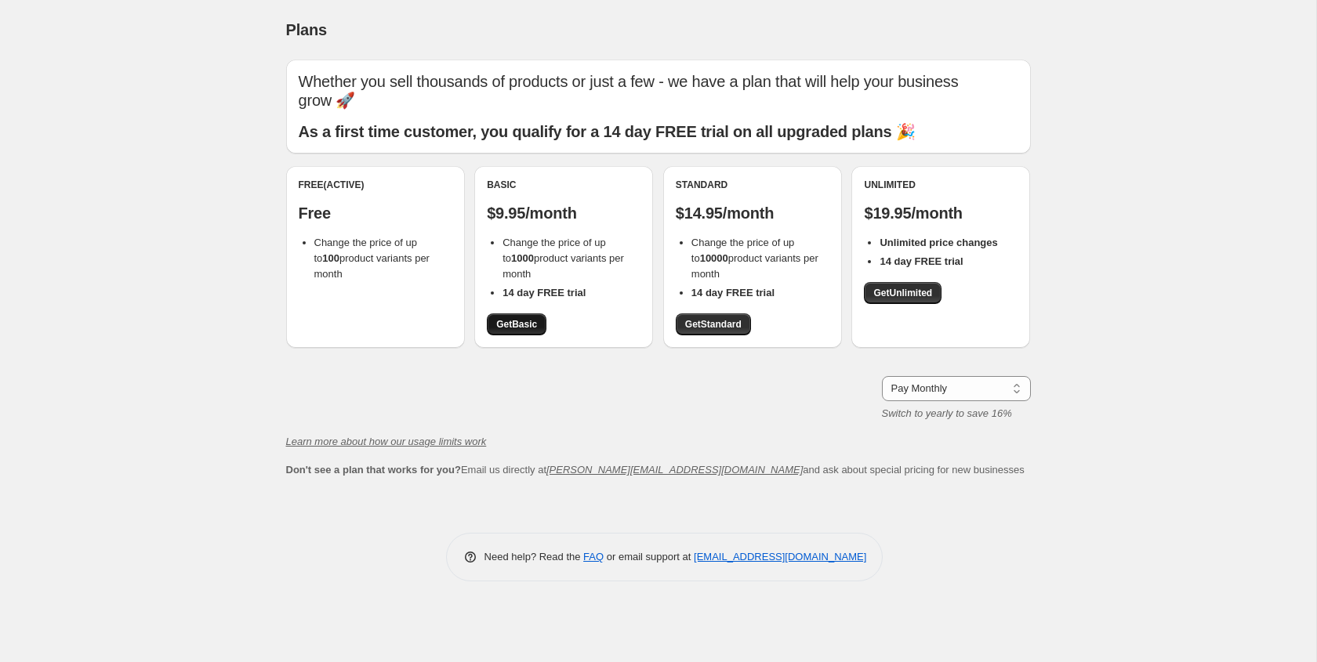
click at [520, 318] on span "Get Basic" at bounding box center [516, 324] width 41 height 13
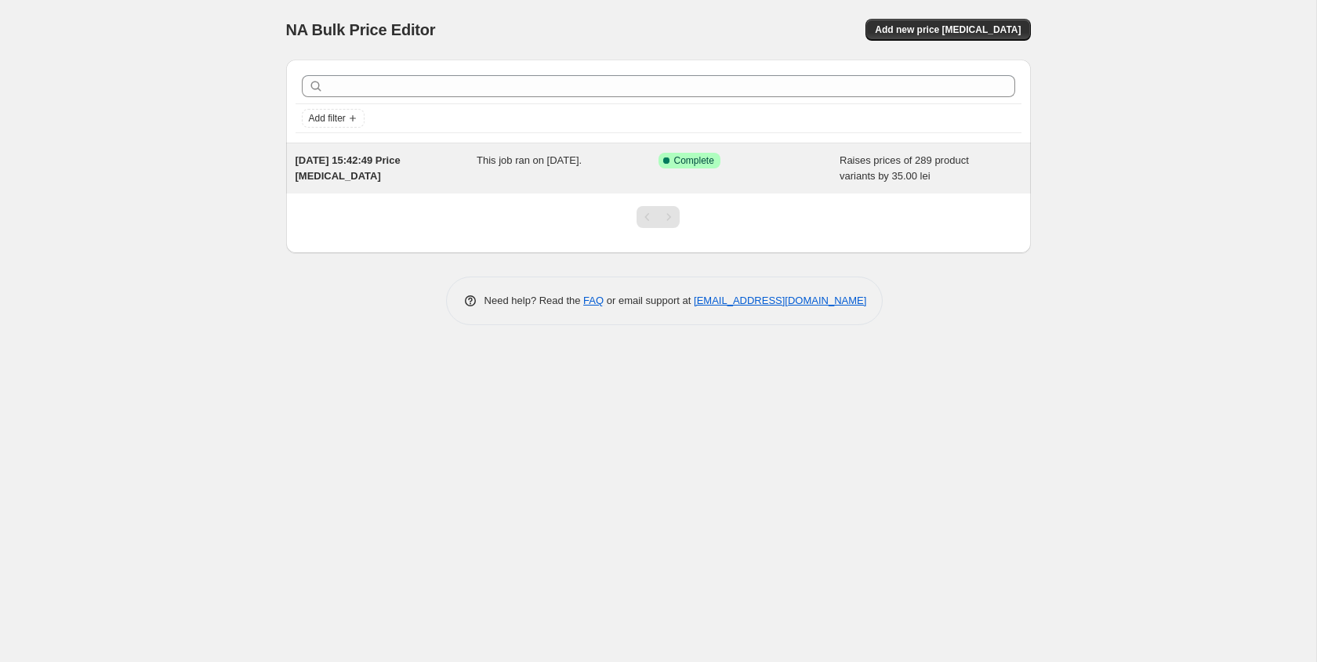
click at [394, 165] on span "[DATE] 15:42:49 Price [MEDICAL_DATA]" at bounding box center [348, 167] width 105 height 27
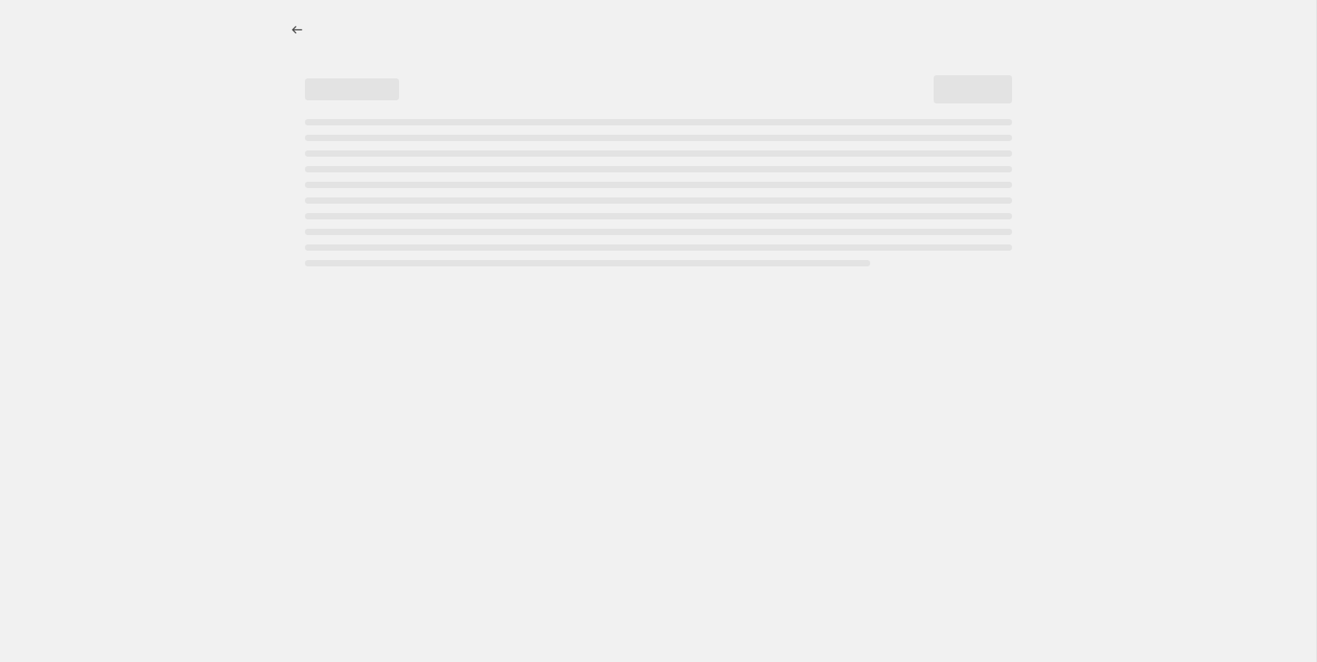
select select "by"
select select "pp"
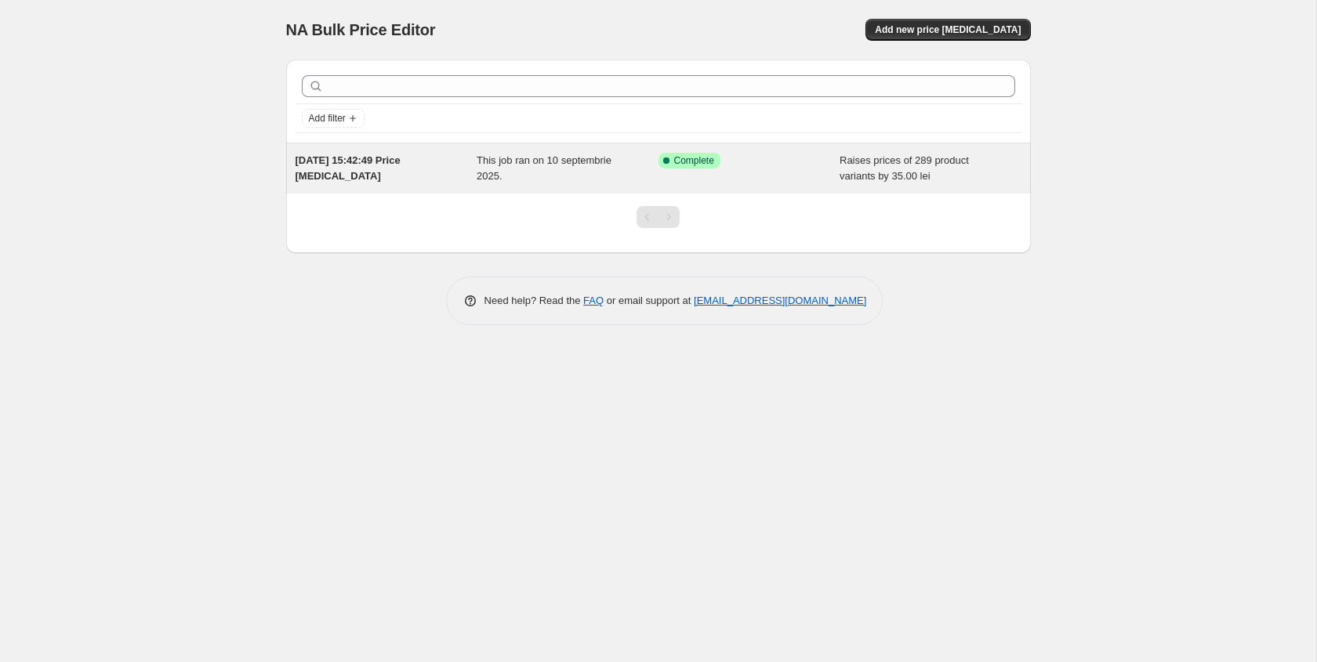
click at [365, 165] on span "[DATE] 15:42:49 Price [MEDICAL_DATA]" at bounding box center [348, 167] width 105 height 27
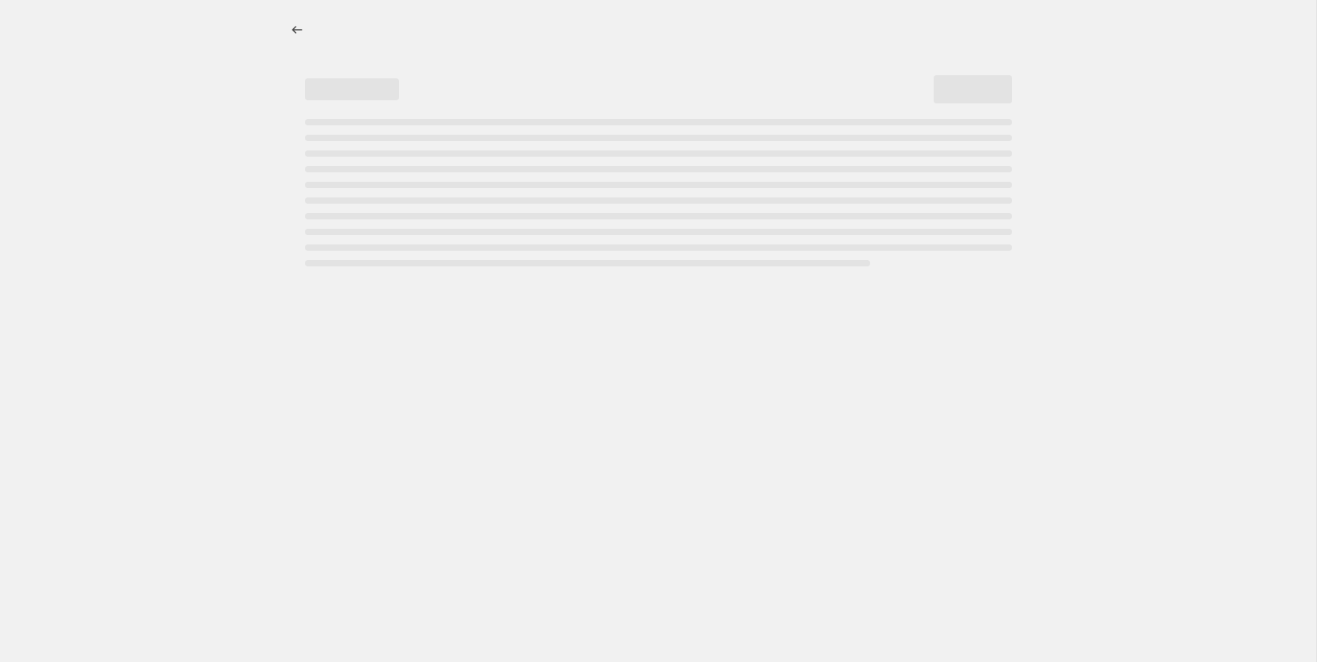
select select "by"
select select "pp"
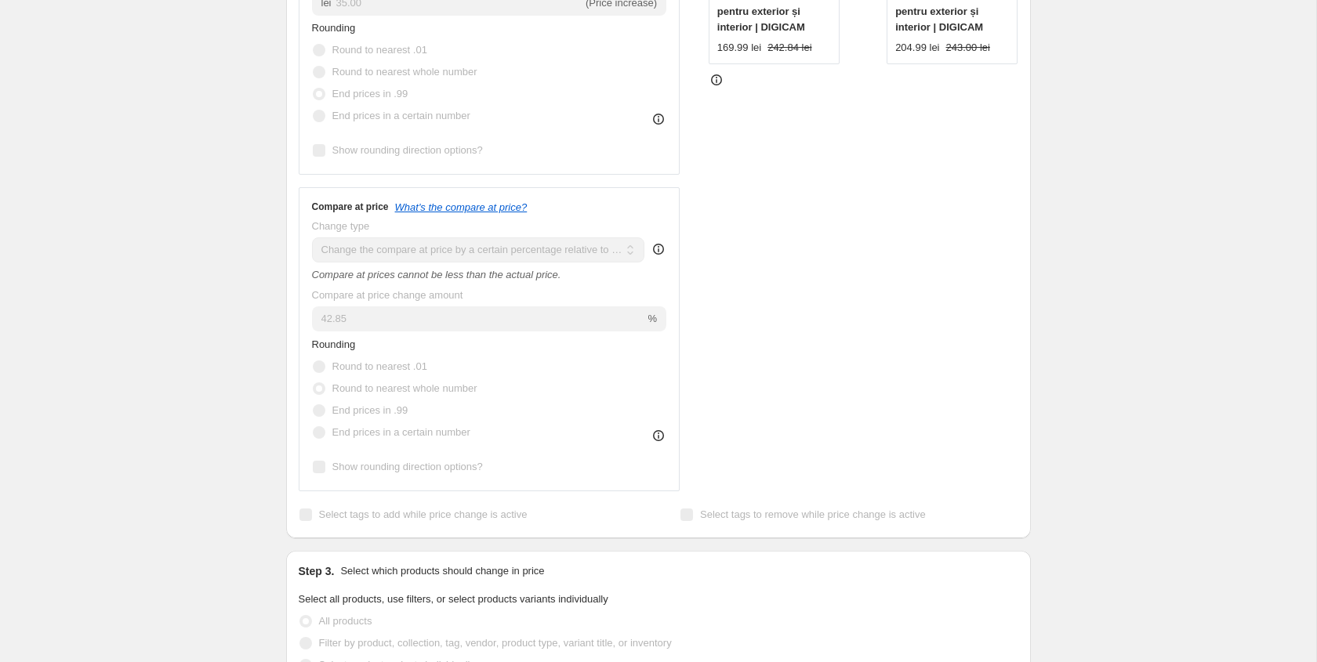
scroll to position [547, 0]
drag, startPoint x: 575, startPoint y: 277, endPoint x: 450, endPoint y: 274, distance: 125.5
click at [450, 274] on icon "Compare at prices cannot be less than the actual price." at bounding box center [436, 273] width 249 height 12
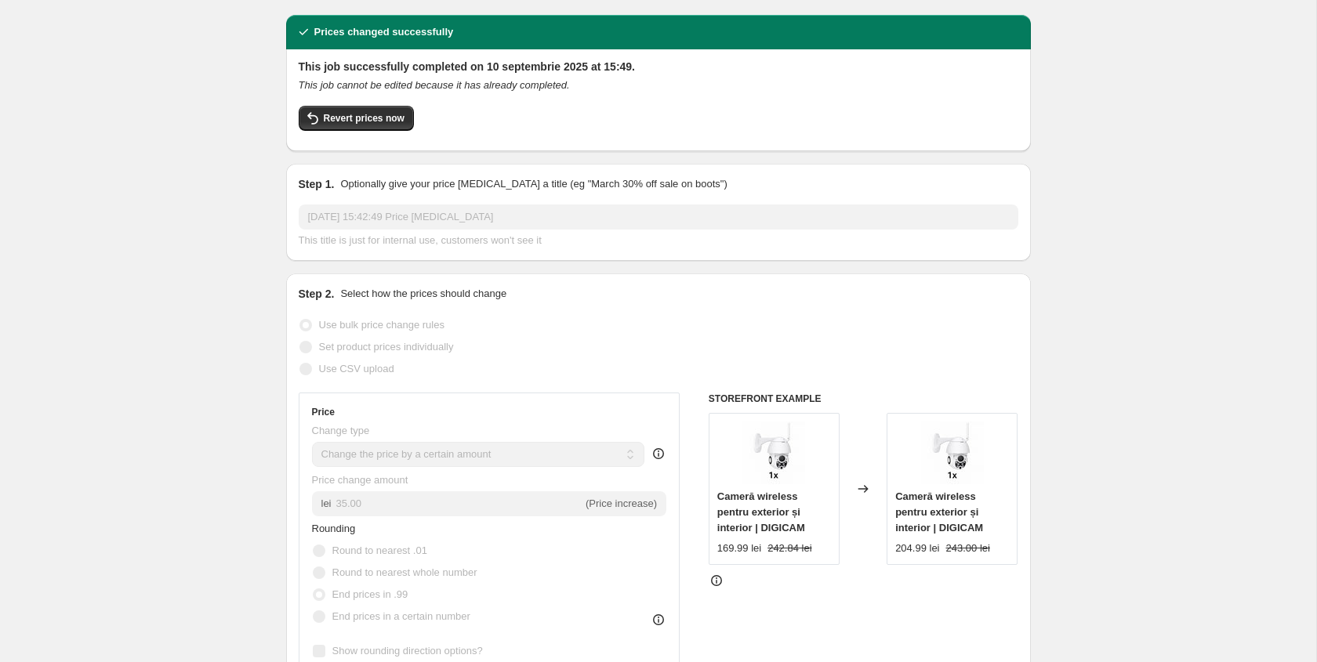
scroll to position [0, 0]
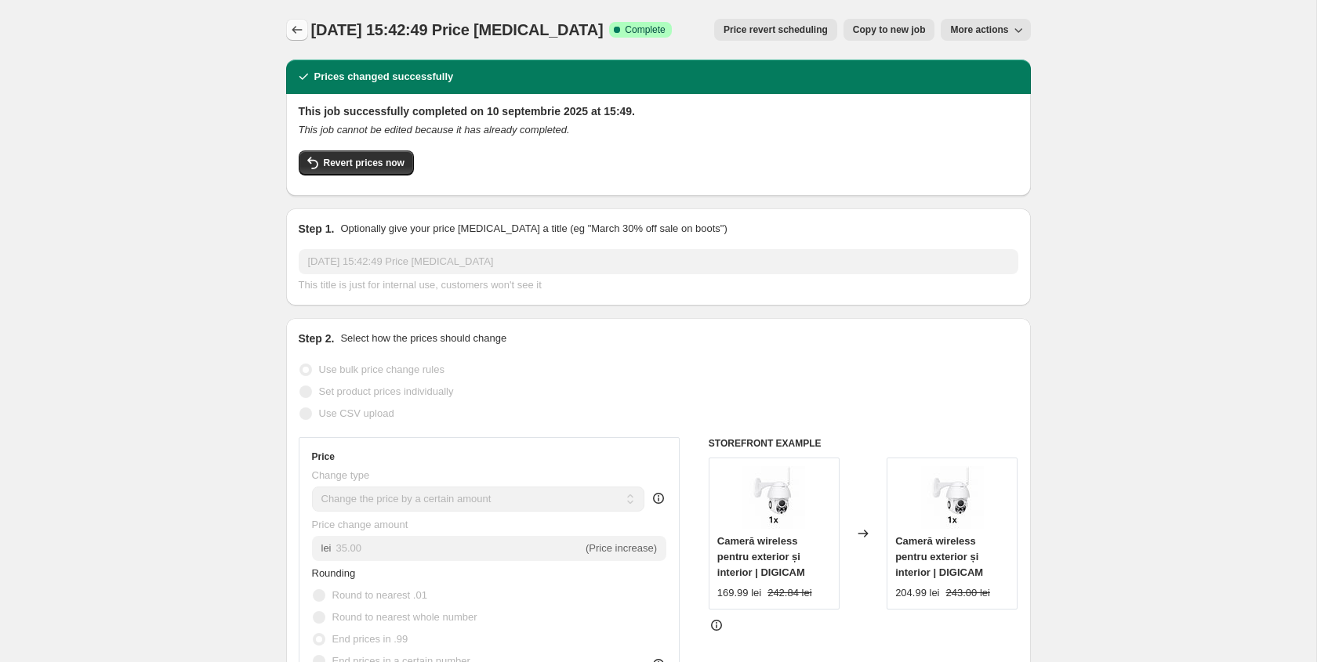
click at [299, 31] on icon "Price change jobs" at bounding box center [297, 30] width 16 height 16
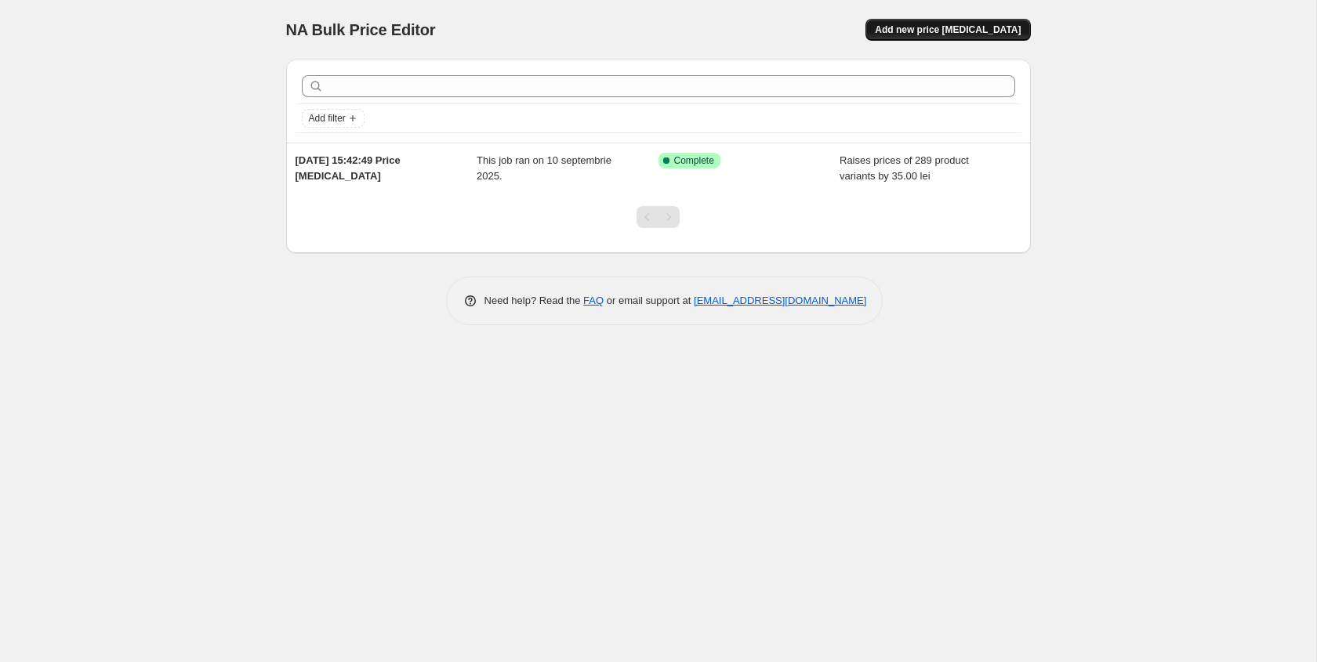
click at [964, 19] on button "Add new price [MEDICAL_DATA]" at bounding box center [947, 30] width 165 height 22
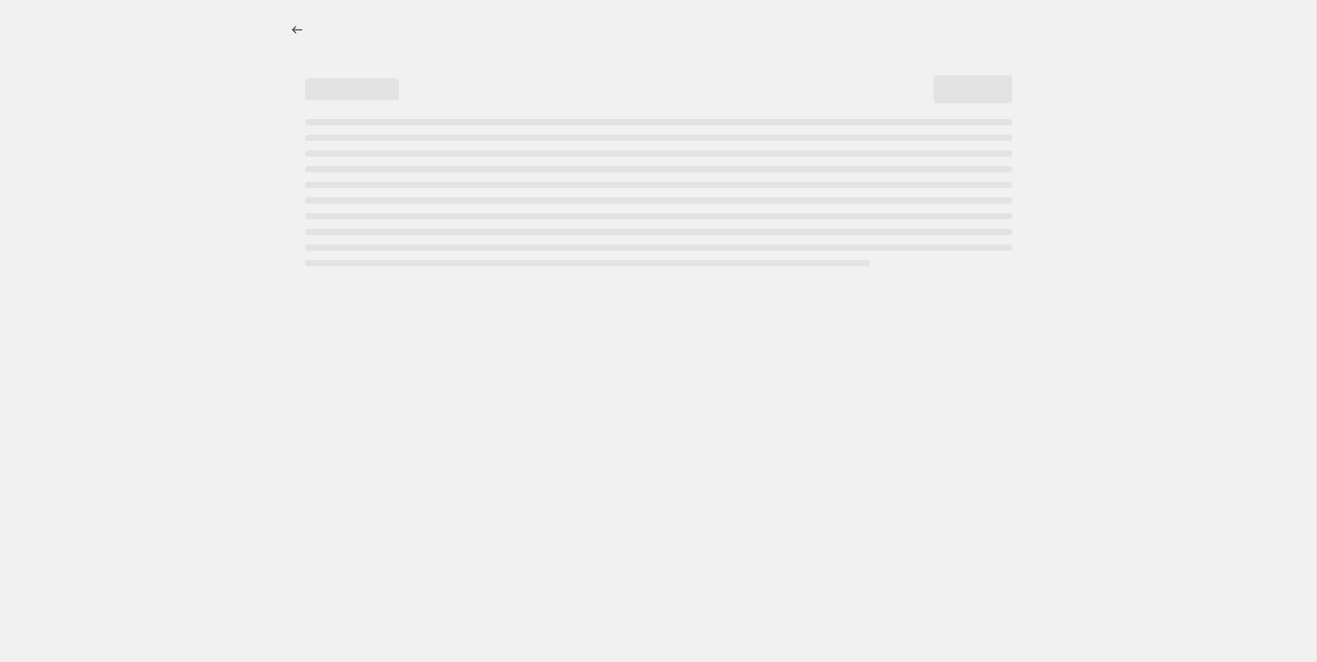
select select "percentage"
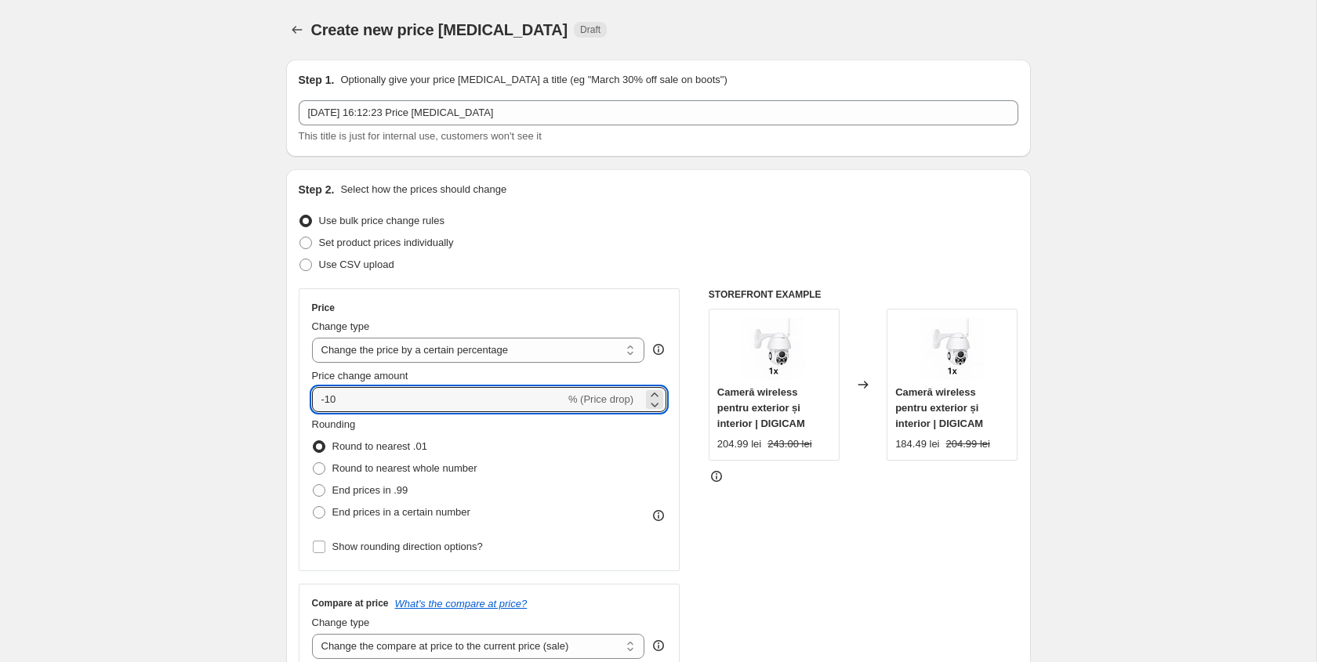
drag, startPoint x: 422, startPoint y: 406, endPoint x: 243, endPoint y: 406, distance: 178.7
click at [476, 354] on select "Change the price to a certain amount Change the price by a certain amount Chang…" at bounding box center [478, 350] width 333 height 25
drag, startPoint x: 364, startPoint y: 400, endPoint x: 277, endPoint y: 400, distance: 87.0
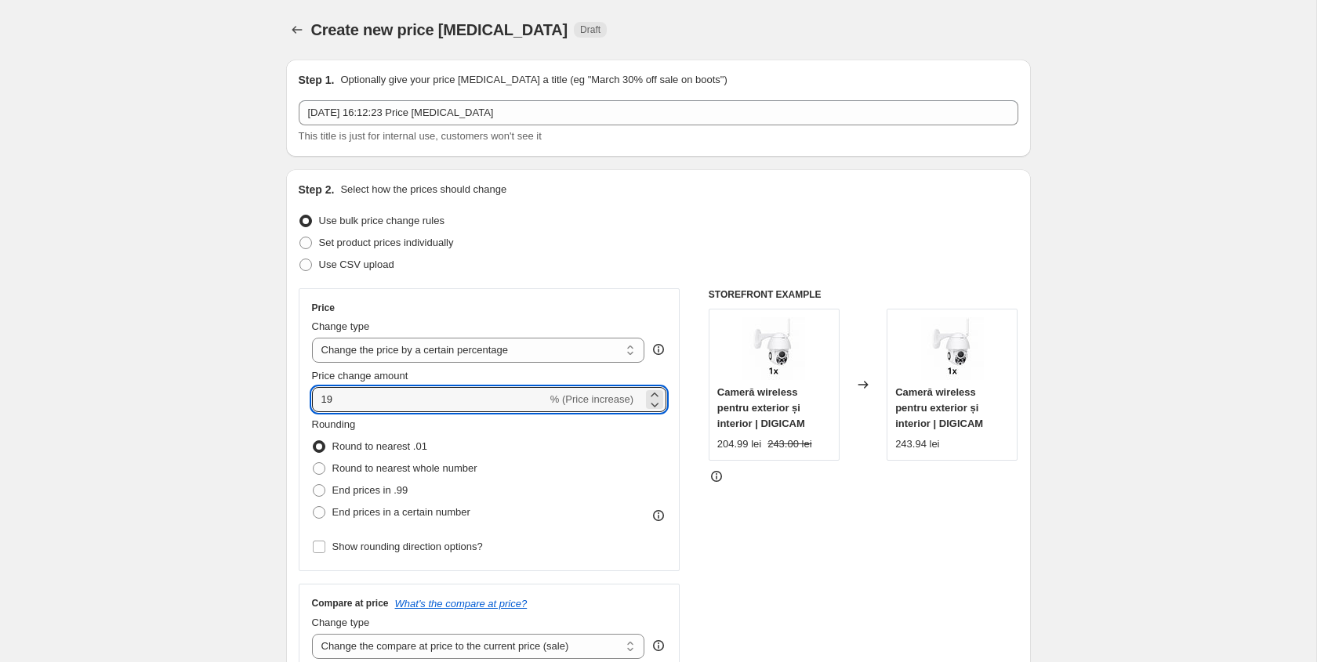
drag, startPoint x: 359, startPoint y: 406, endPoint x: 238, endPoint y: 406, distance: 121.5
type input "21"
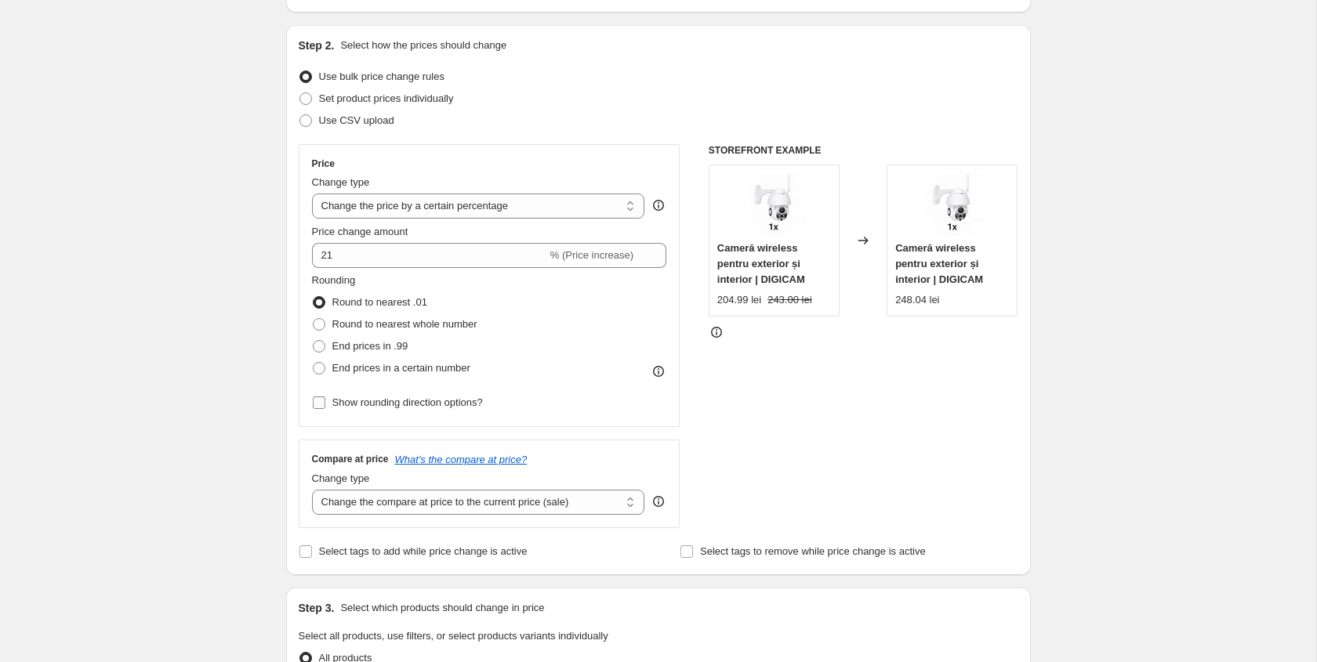
scroll to position [159, 0]
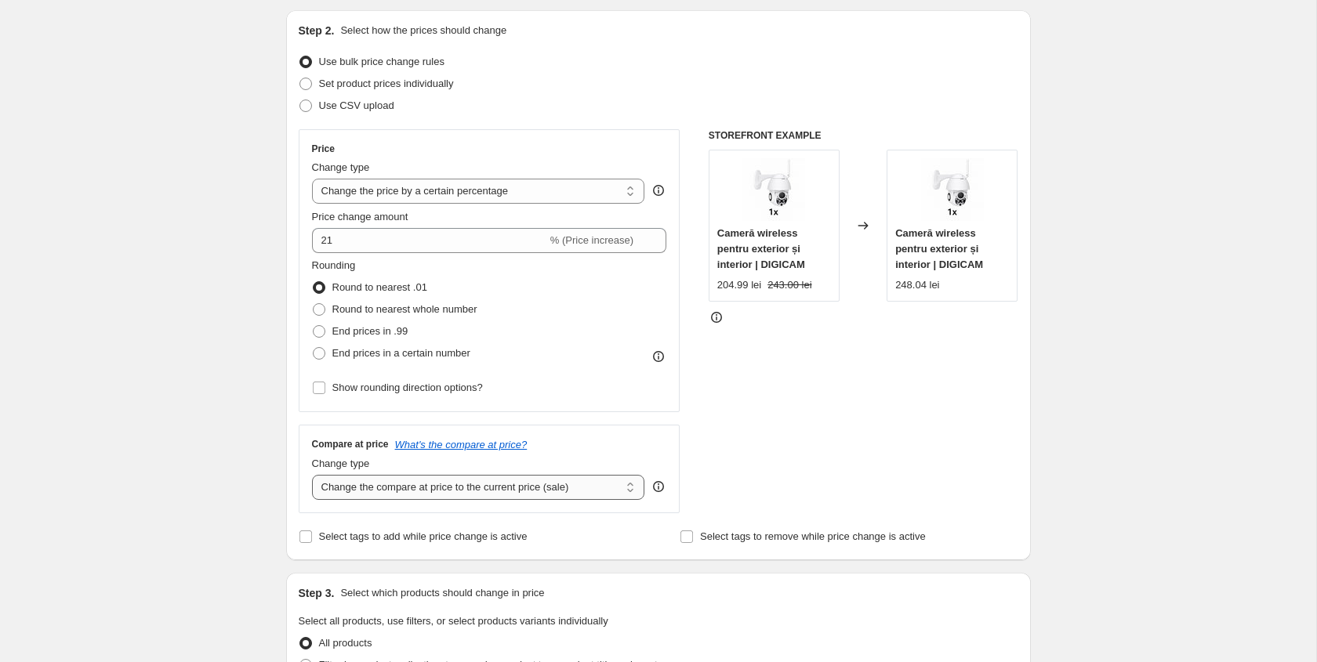
click at [404, 488] on select "Change the compare at price to the current price (sale) Change the compare at p…" at bounding box center [478, 487] width 333 height 25
select select "pp"
click at [312, 475] on select "Change the compare at price to the current price (sale) Change the compare at p…" at bounding box center [478, 487] width 333 height 25
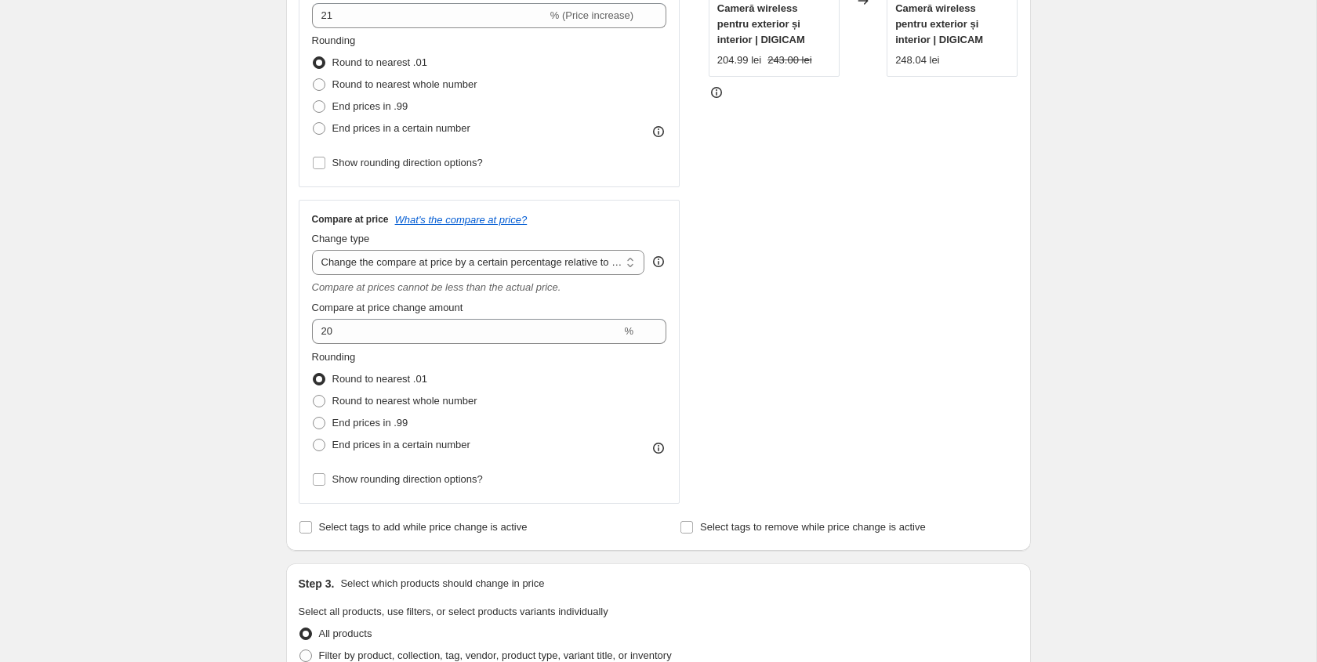
scroll to position [365, 0]
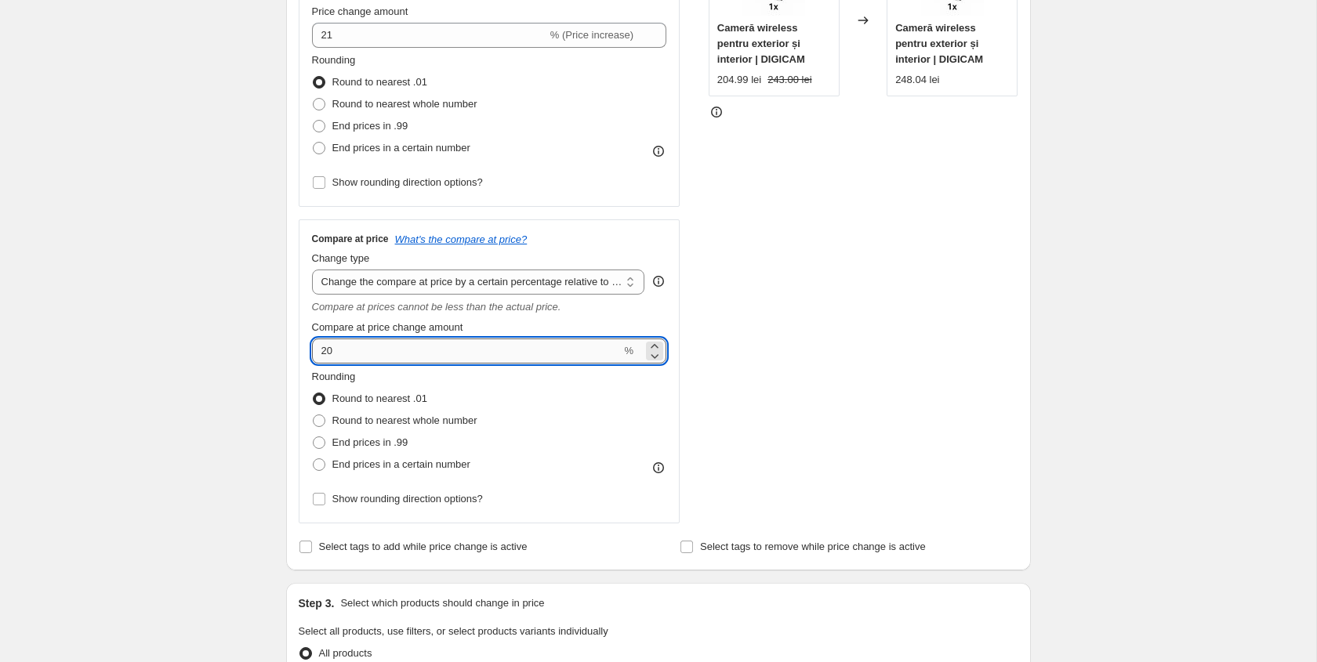
click at [415, 359] on input "20" at bounding box center [467, 351] width 310 height 25
drag, startPoint x: 418, startPoint y: 358, endPoint x: 300, endPoint y: 358, distance: 117.6
click at [300, 358] on div "Compare at price What's the compare at price? Change type Change the compare at…" at bounding box center [490, 371] width 382 height 304
type input "44"
click at [411, 238] on icon "What's the compare at price?" at bounding box center [461, 240] width 132 height 12
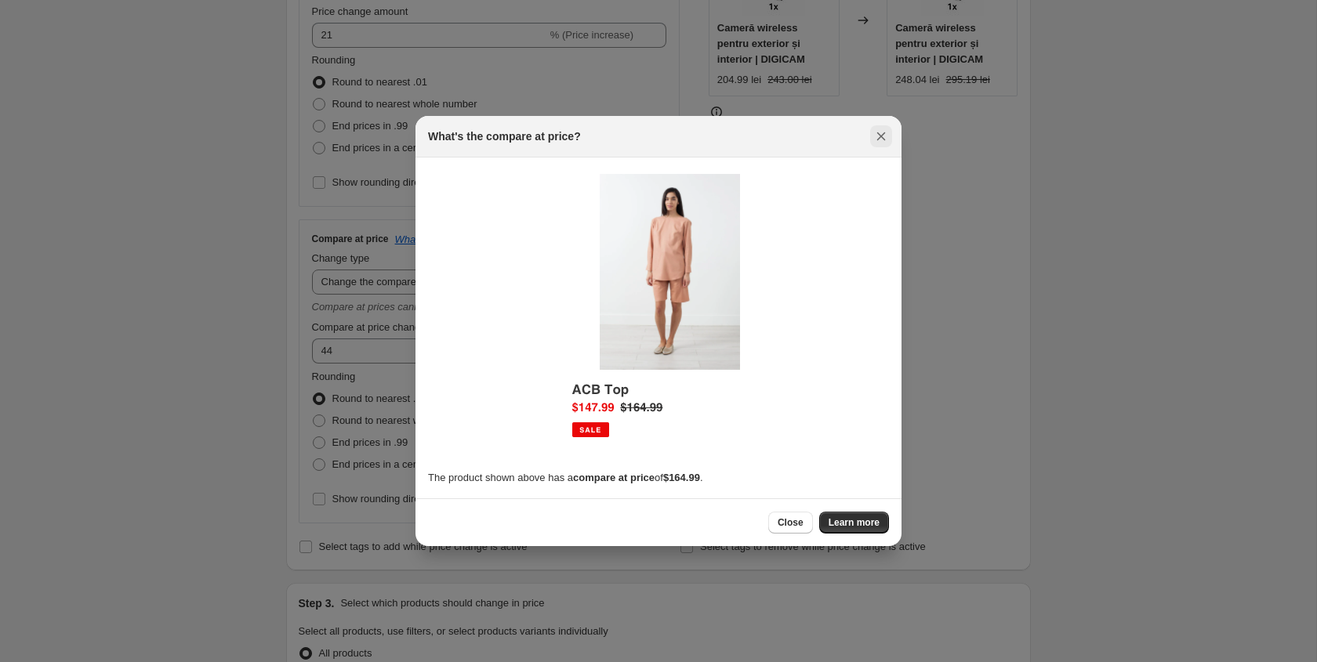
click at [882, 129] on icon "Close" at bounding box center [881, 137] width 16 height 16
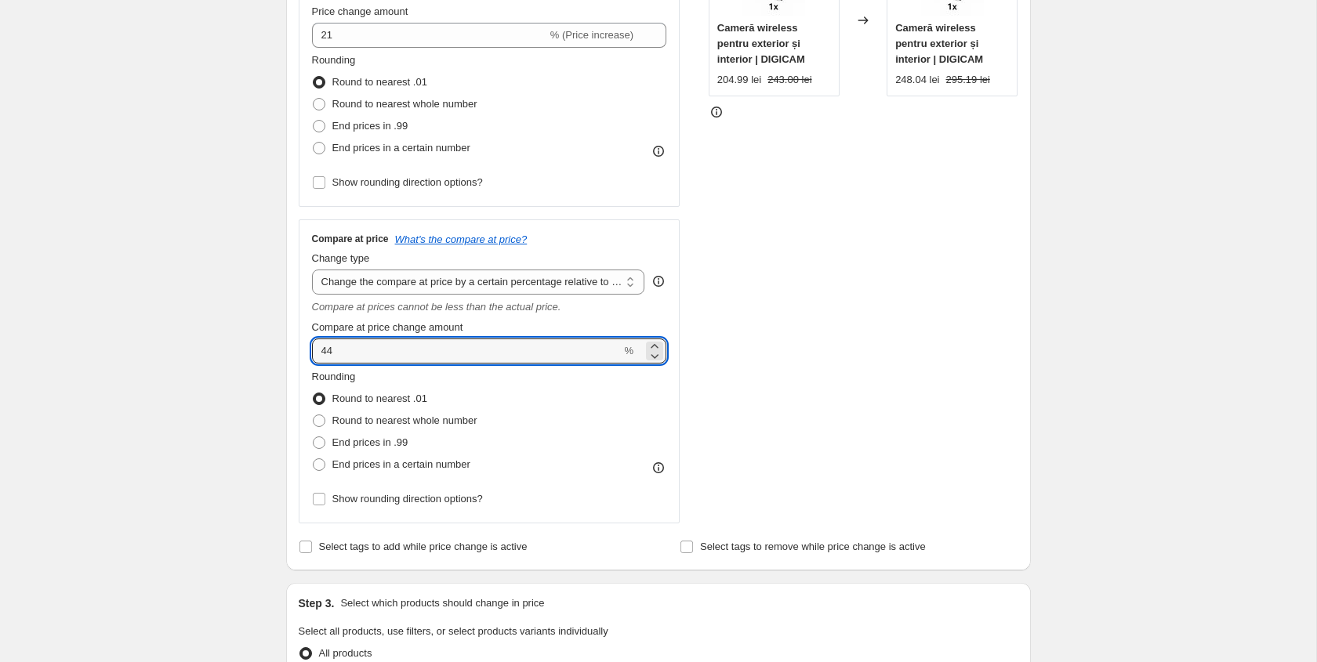
drag, startPoint x: 346, startPoint y: 347, endPoint x: 280, endPoint y: 353, distance: 66.1
click at [280, 353] on div "Step 1. Optionally give your price [MEDICAL_DATA] a title (eg "March 30% off sa…" at bounding box center [652, 523] width 757 height 1681
type input "42"
type input "42.85"
click at [451, 288] on select "Change the compare at price to the current price (sale) Change the compare at p…" at bounding box center [478, 282] width 333 height 25
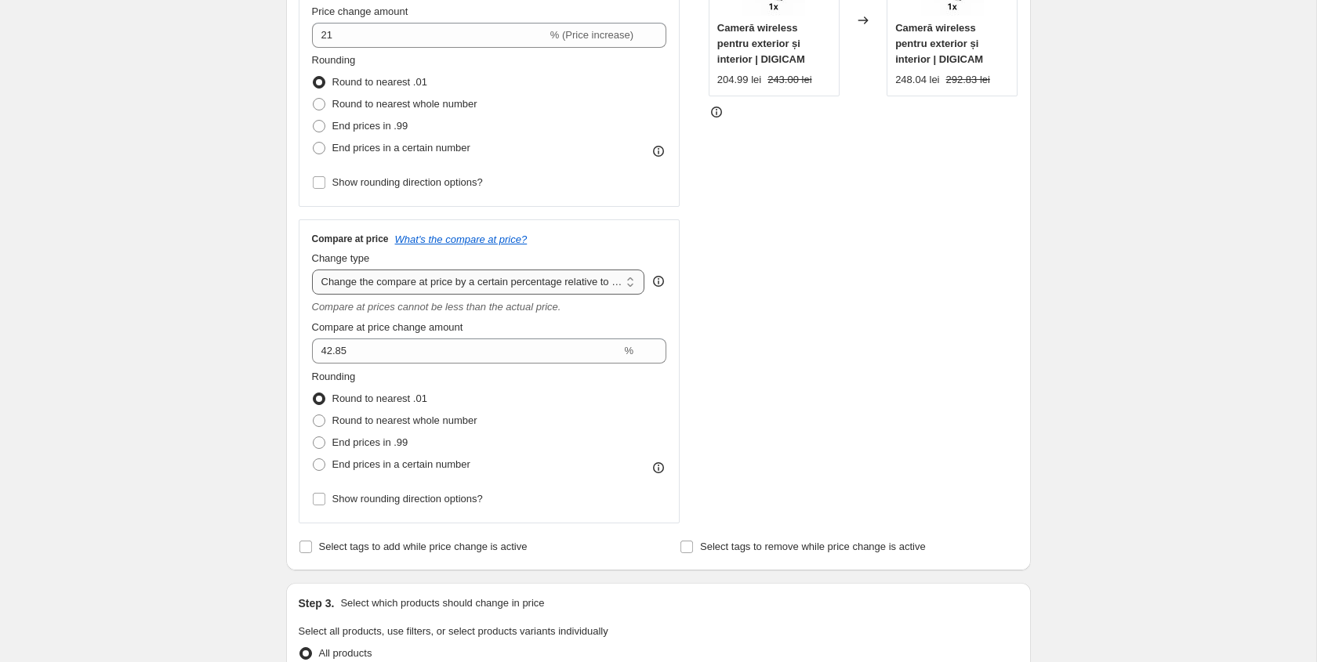
select select "bp"
click at [312, 270] on select "Change the compare at price to the current price (sale) Change the compare at p…" at bounding box center [478, 282] width 333 height 25
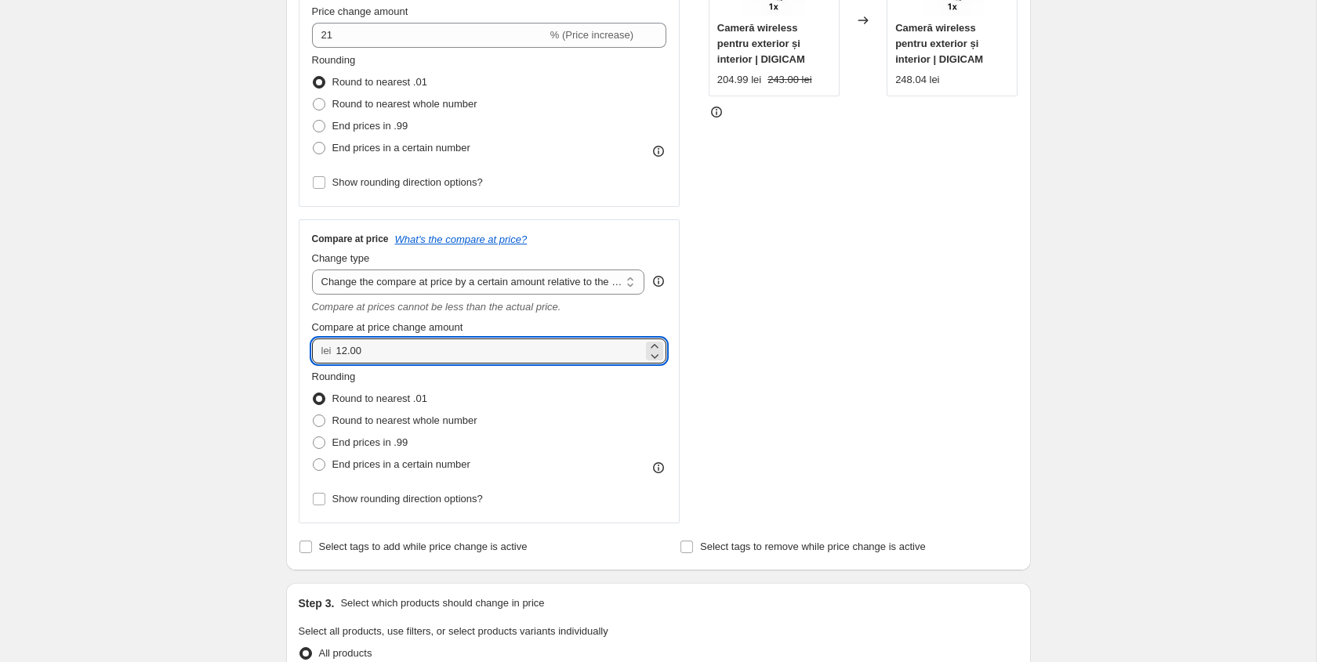
drag, startPoint x: 436, startPoint y: 346, endPoint x: 296, endPoint y: 346, distance: 140.3
click at [296, 346] on div "Step 2. Select how the prices should change Use bulk price change rules Set pro…" at bounding box center [658, 188] width 745 height 766
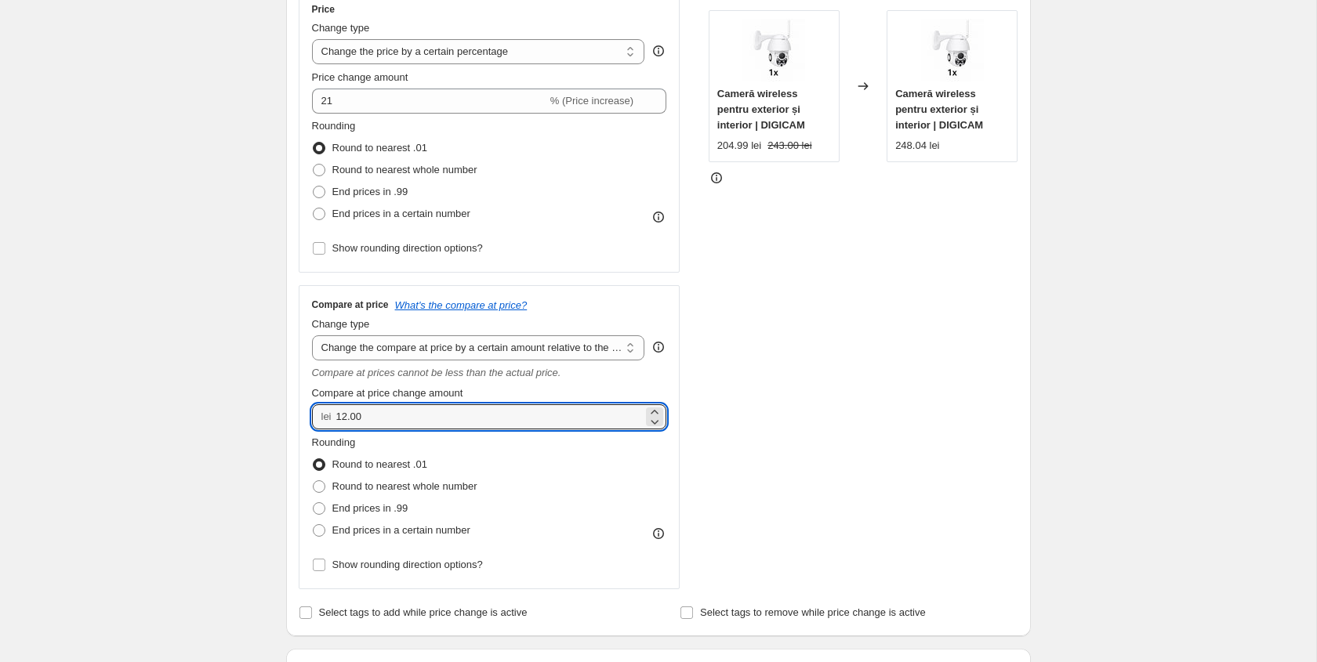
scroll to position [294, 0]
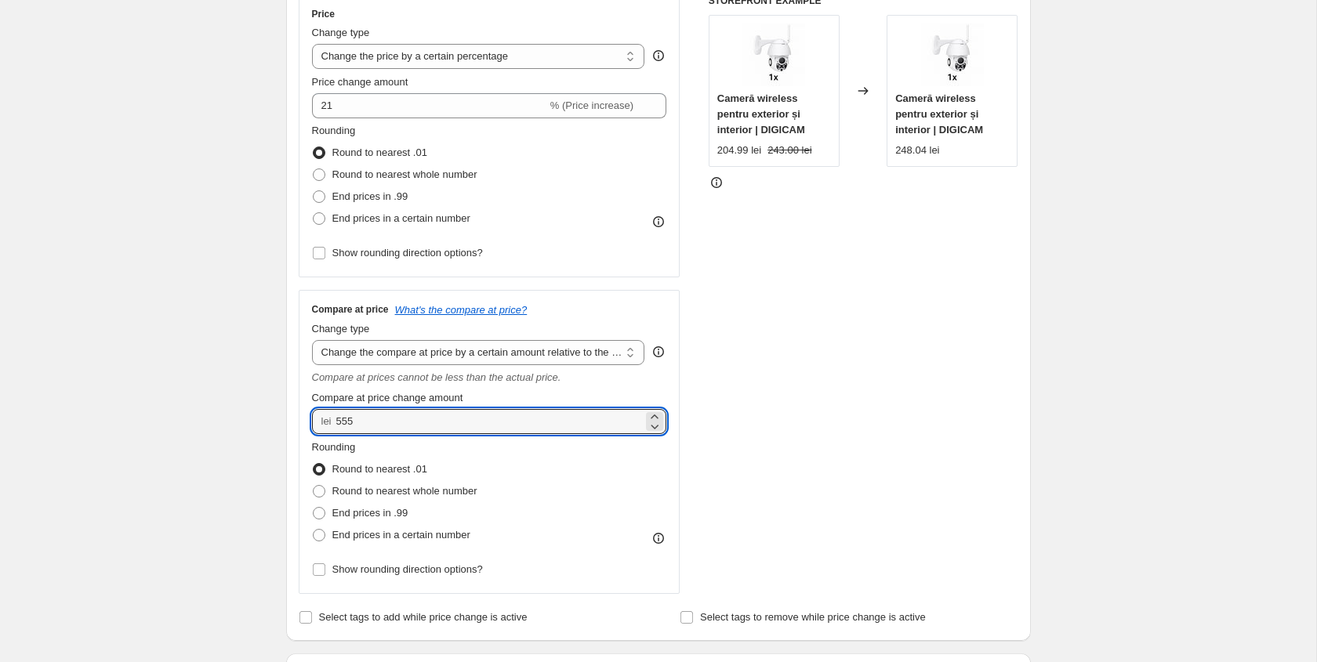
type input "555.00"
click at [256, 390] on div "Create new price [MEDICAL_DATA]. This page is ready Create new price [MEDICAL_D…" at bounding box center [658, 618] width 1316 height 1824
drag, startPoint x: 351, startPoint y: 426, endPoint x: 307, endPoint y: 426, distance: 43.9
click at [306, 426] on div "Compare at price What's the compare at price? Change type Change the compare at…" at bounding box center [490, 442] width 382 height 304
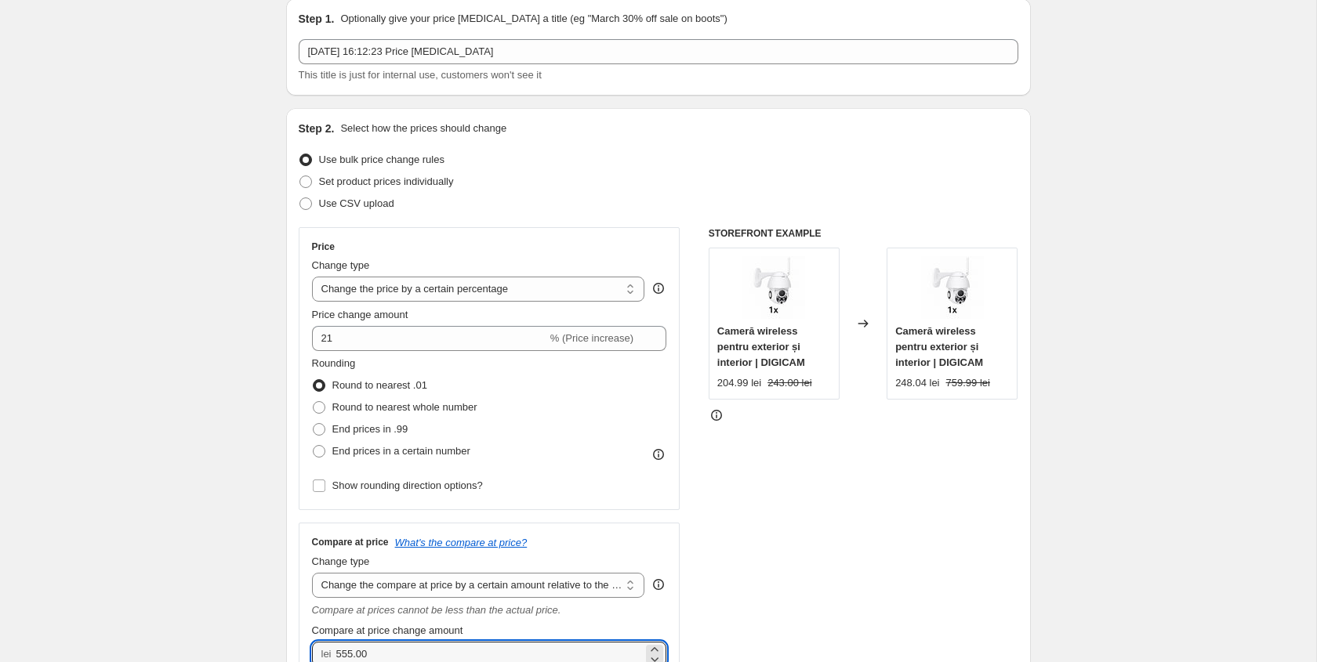
scroll to position [59, 0]
click at [721, 417] on icon at bounding box center [717, 418] width 16 height 16
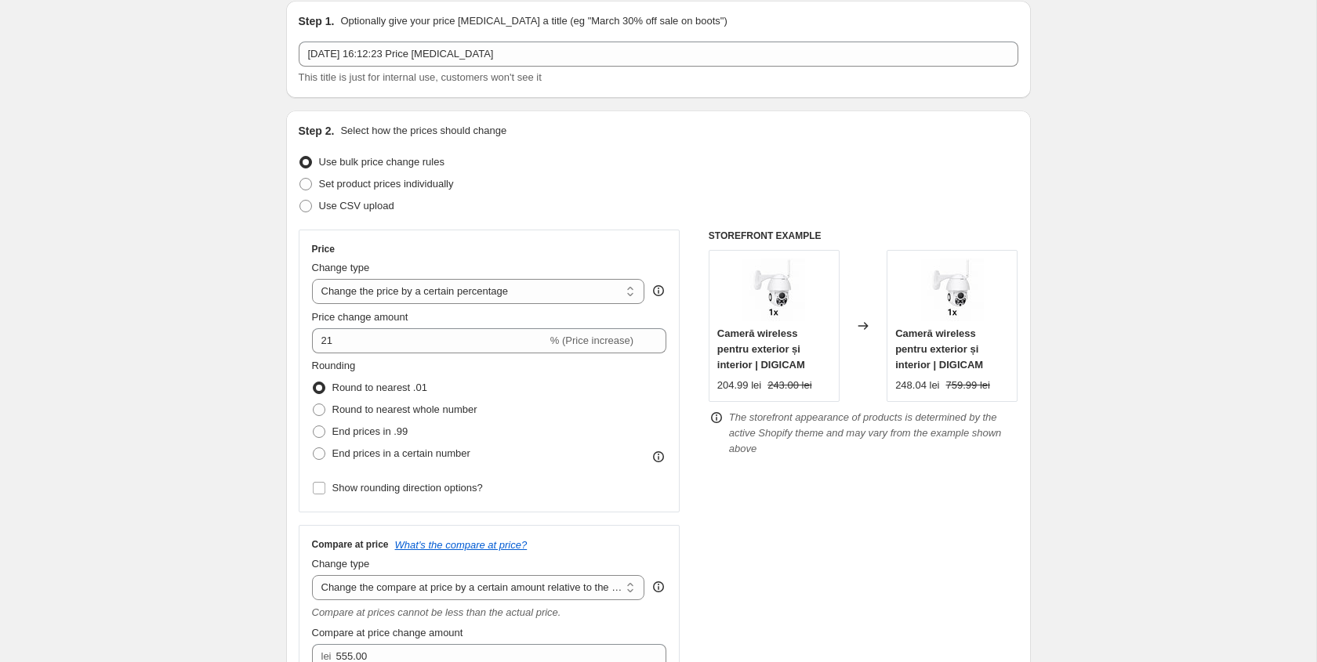
click at [721, 417] on icon at bounding box center [717, 418] width 16 height 16
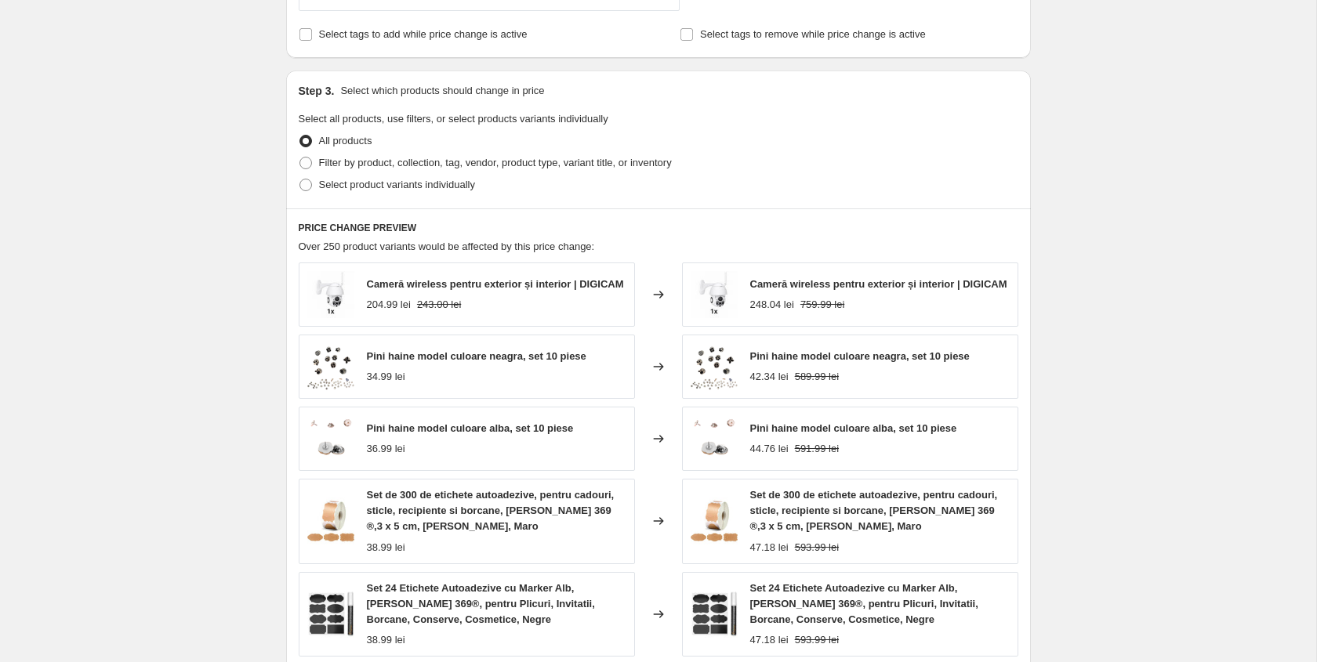
scroll to position [882, 0]
